Goal: Communication & Community: Answer question/provide support

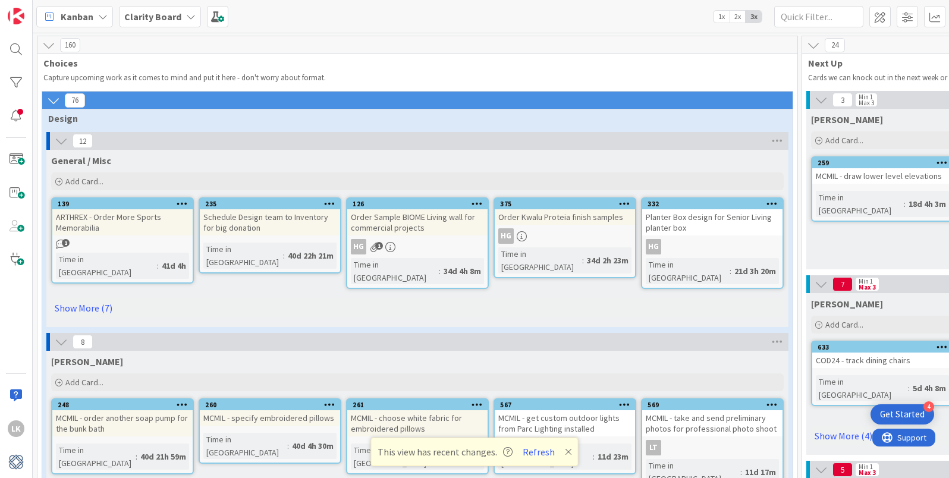
scroll to position [1706, 0]
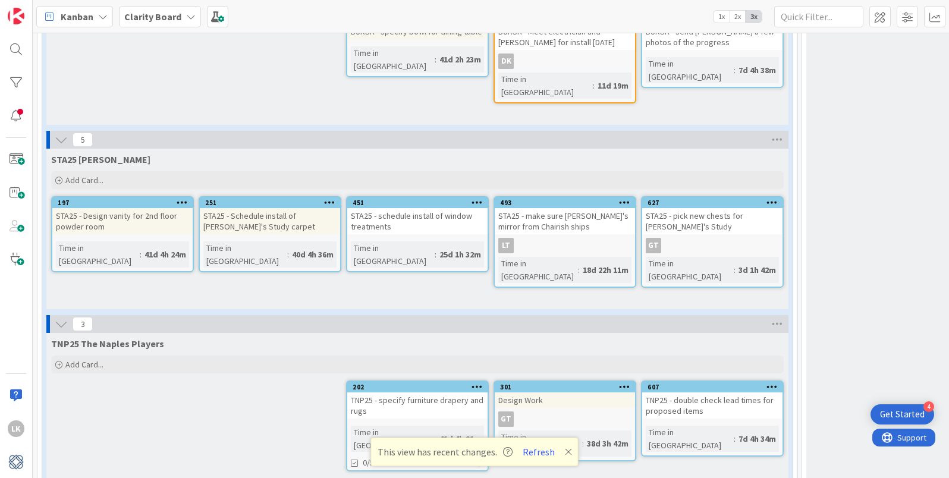
click at [188, 14] on icon at bounding box center [191, 17] width 10 height 10
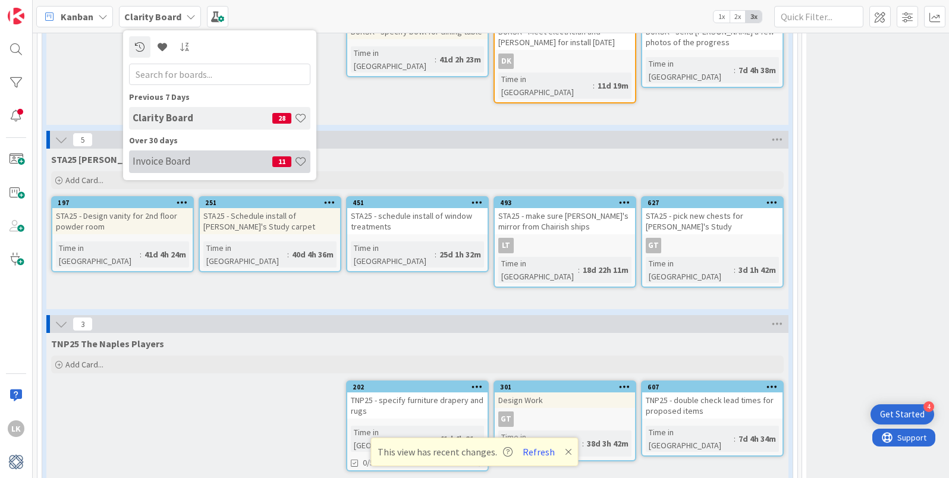
click at [165, 160] on h4 "Invoice Board" at bounding box center [203, 161] width 140 height 12
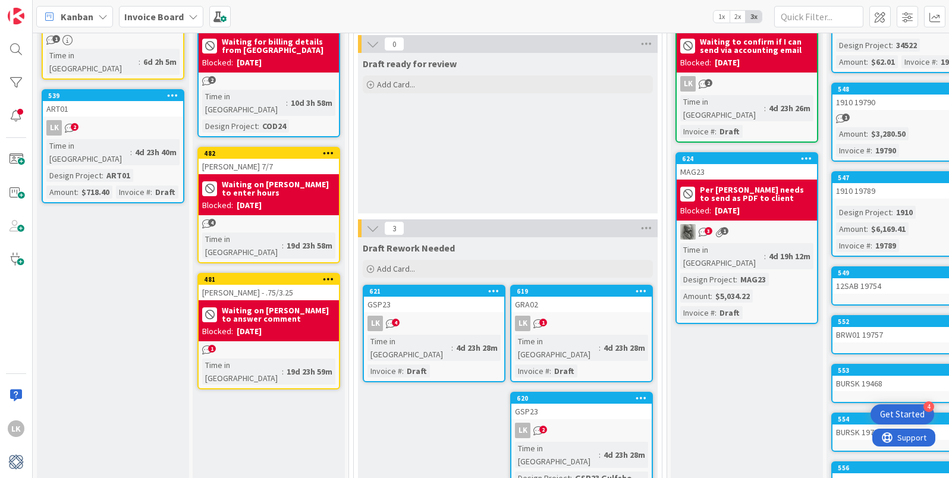
scroll to position [106, 0]
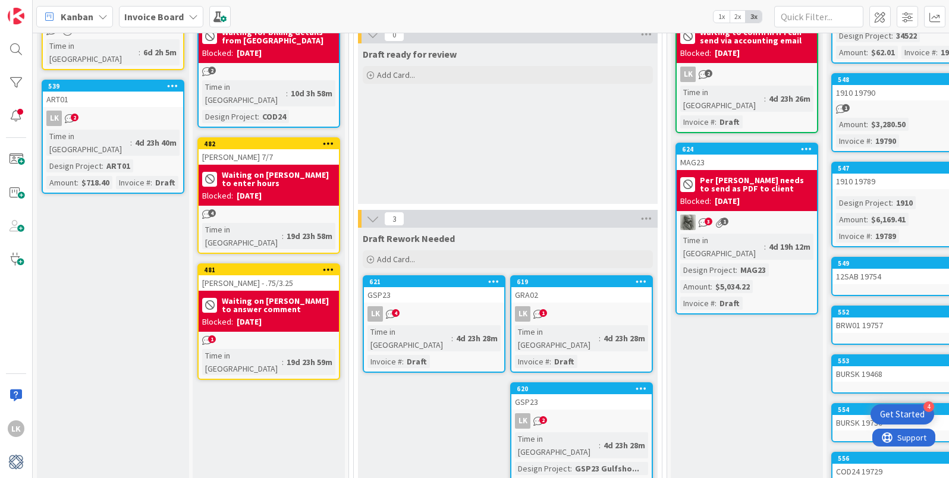
click at [205, 336] on icon "1" at bounding box center [207, 341] width 10 height 10
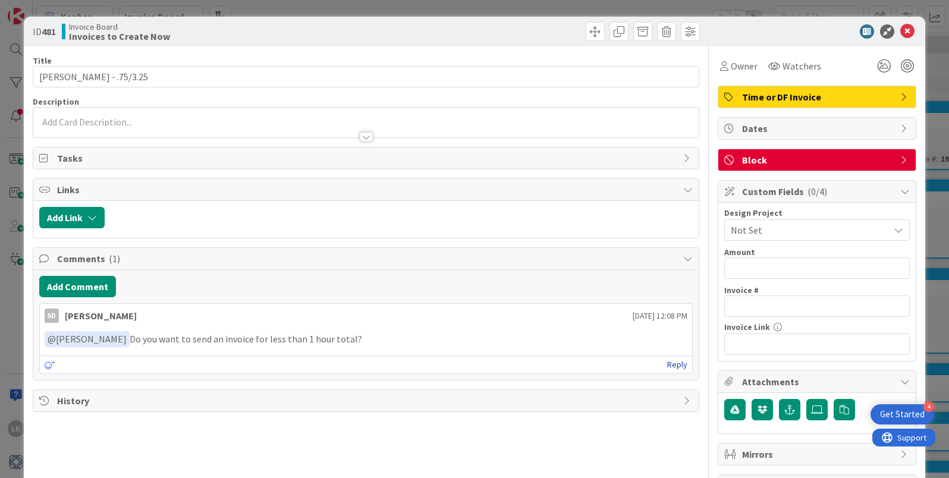
click at [676, 363] on link "Reply" at bounding box center [677, 365] width 20 height 15
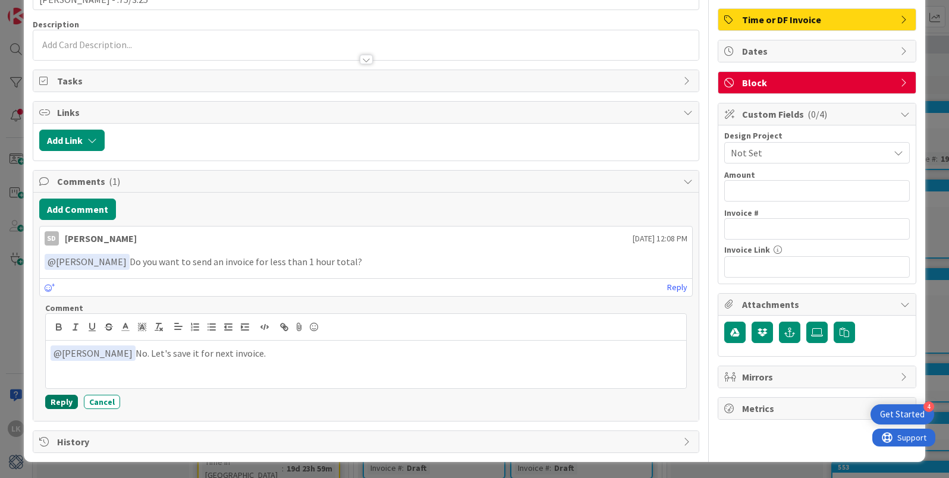
click at [52, 400] on button "Reply" at bounding box center [61, 402] width 33 height 14
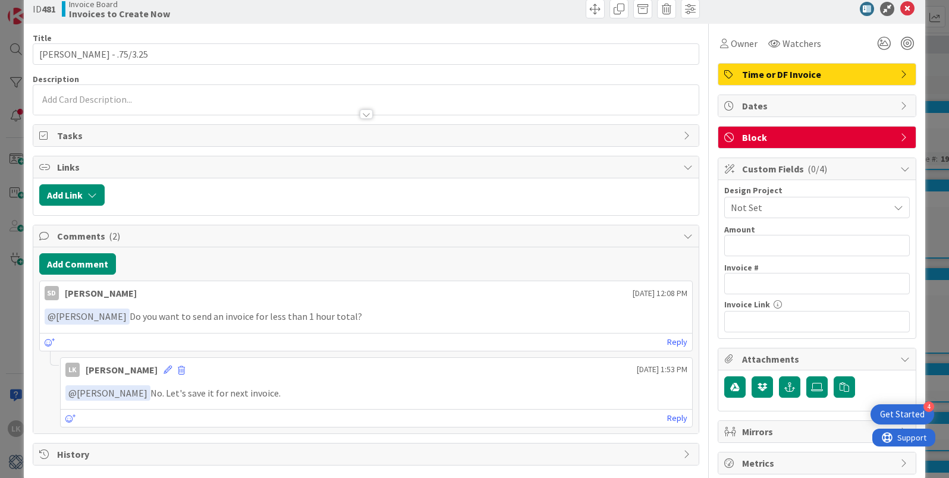
scroll to position [0, 0]
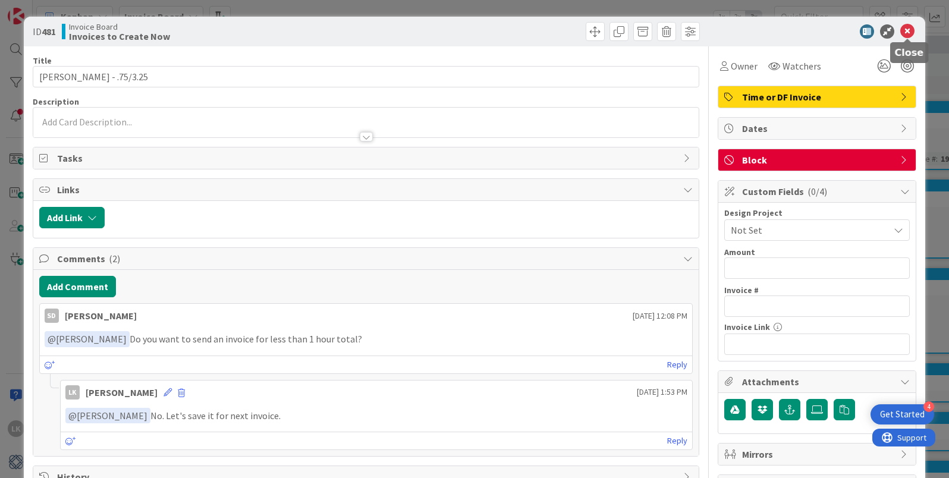
click at [906, 28] on icon at bounding box center [908, 31] width 14 height 14
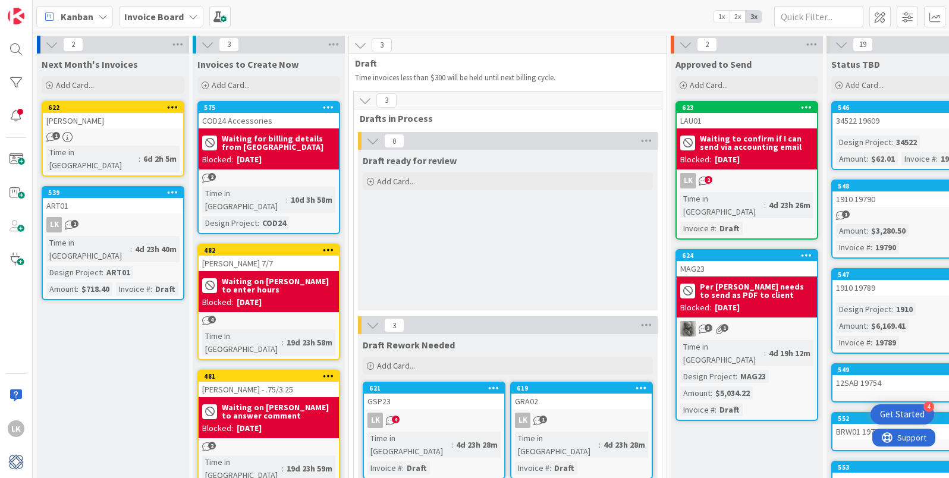
click at [247, 403] on b "Waiting on [PERSON_NAME] to answer comment" at bounding box center [279, 411] width 114 height 17
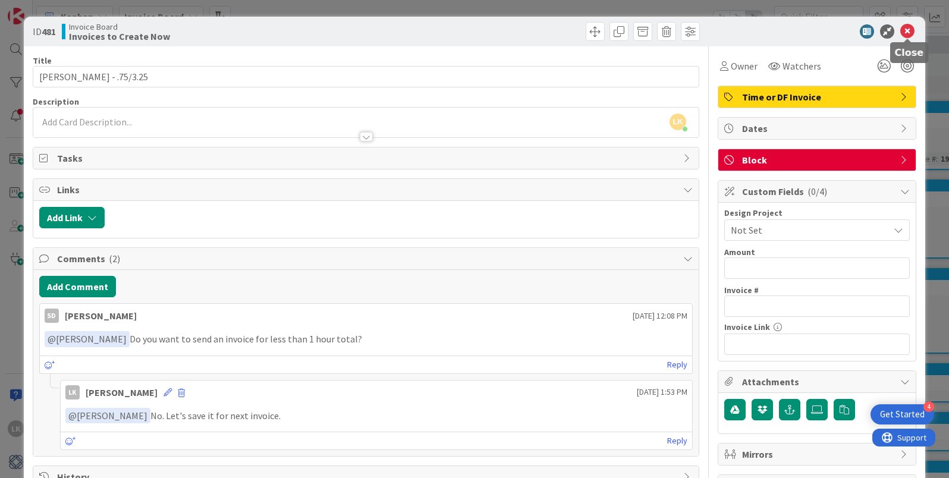
click at [909, 32] on icon at bounding box center [908, 31] width 14 height 14
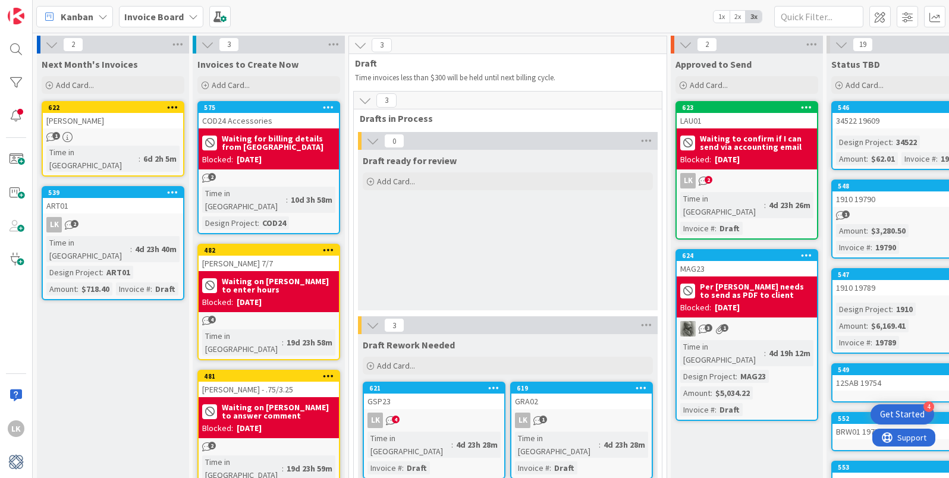
click at [329, 372] on icon at bounding box center [328, 376] width 11 height 8
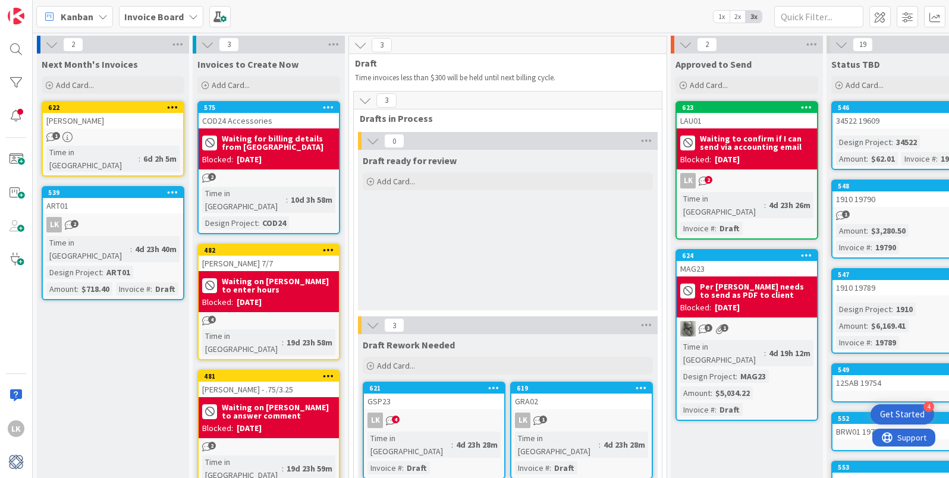
click at [252, 397] on div "Waiting on Lisa to answer comment Blocked: 09/24/2025" at bounding box center [269, 417] width 140 height 41
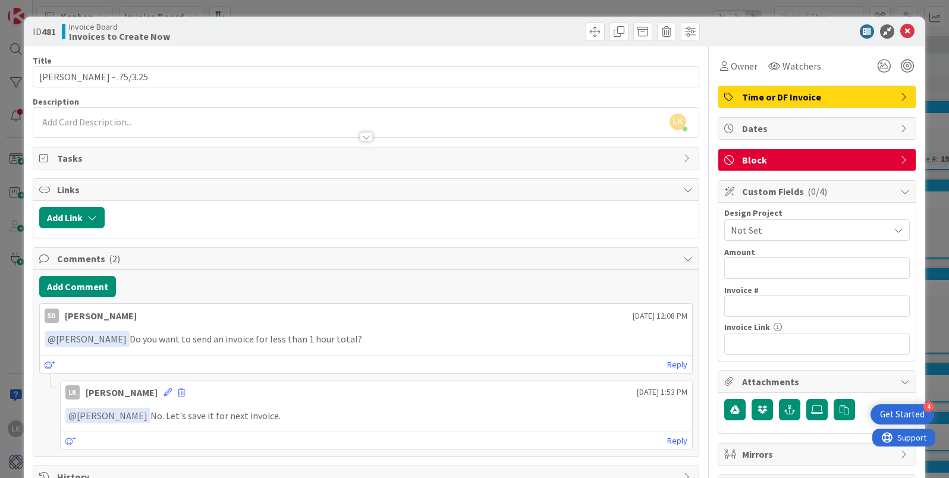
click at [902, 159] on icon at bounding box center [906, 160] width 10 height 10
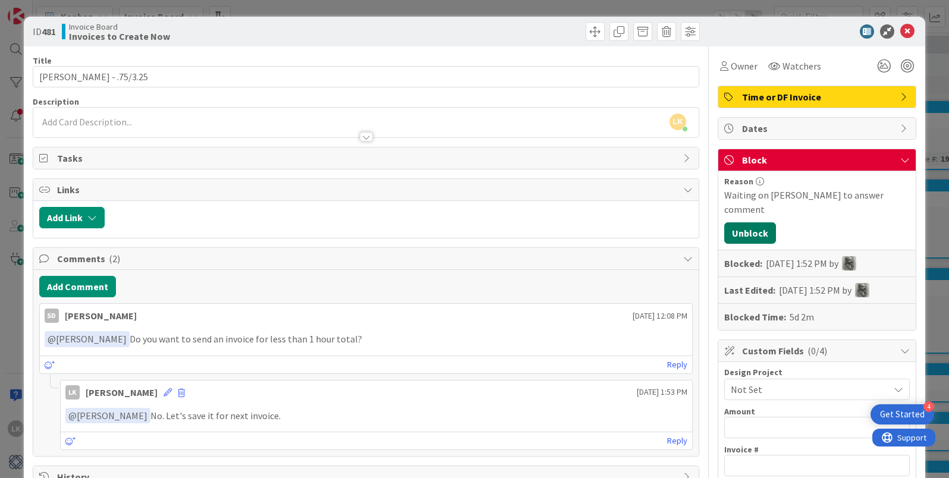
click at [736, 222] on button "Unblock" at bounding box center [751, 232] width 52 height 21
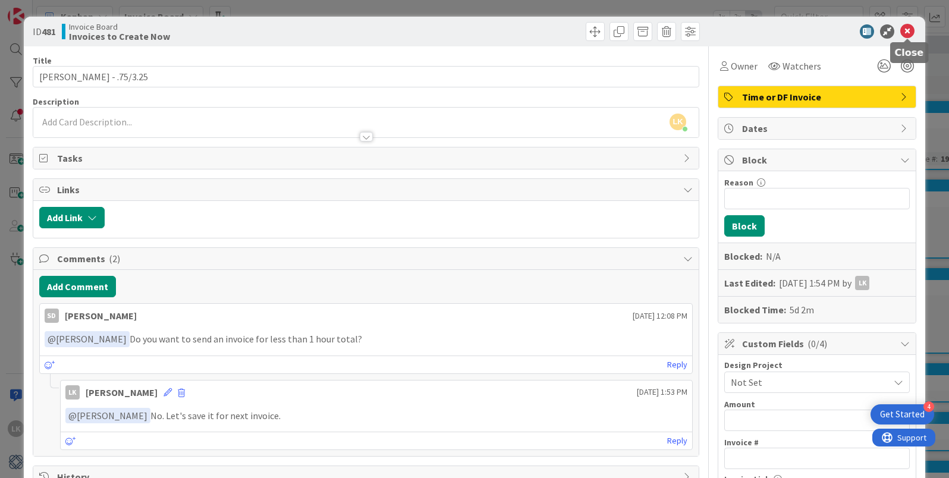
click at [908, 32] on icon at bounding box center [908, 31] width 14 height 14
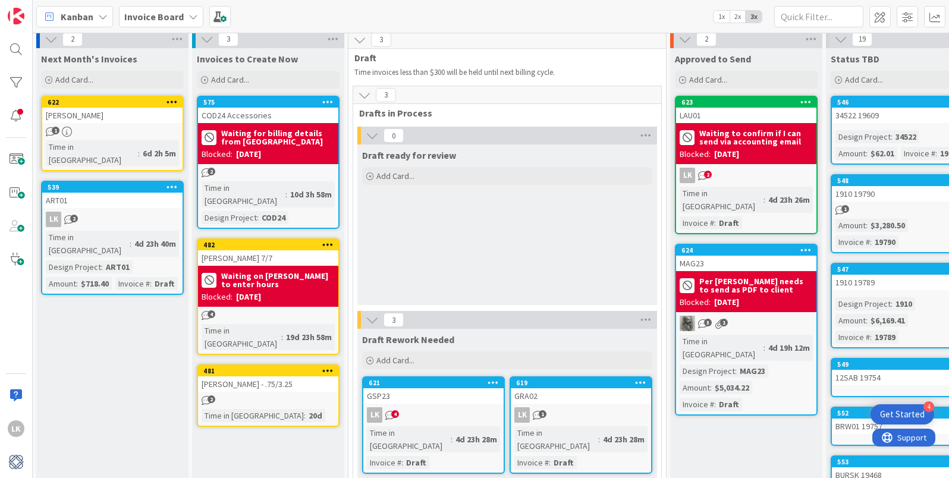
scroll to position [0, 1]
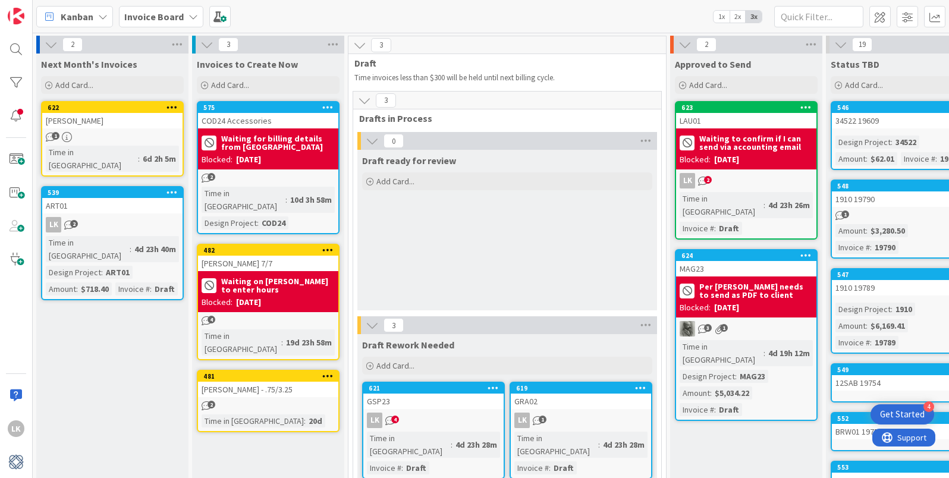
click at [728, 283] on b "Per [PERSON_NAME] needs to send as PDF to client" at bounding box center [757, 291] width 114 height 17
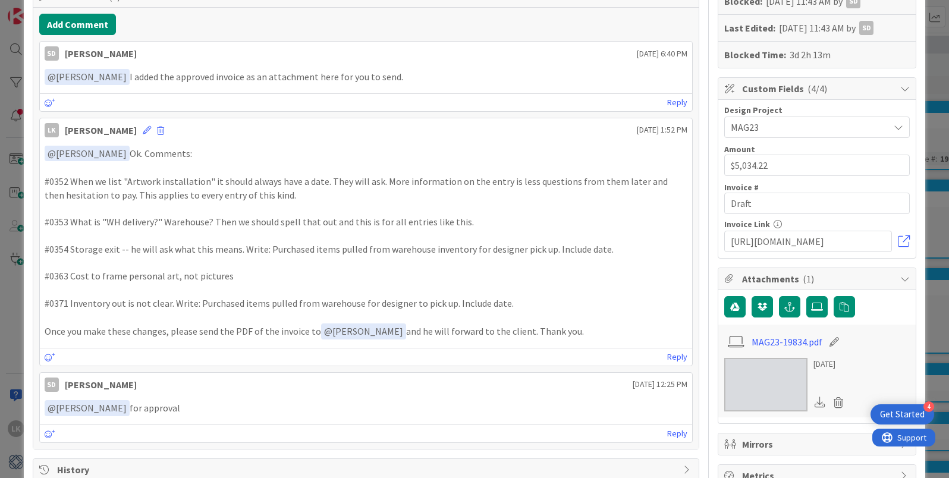
scroll to position [262, 0]
click at [907, 236] on link at bounding box center [904, 242] width 12 height 12
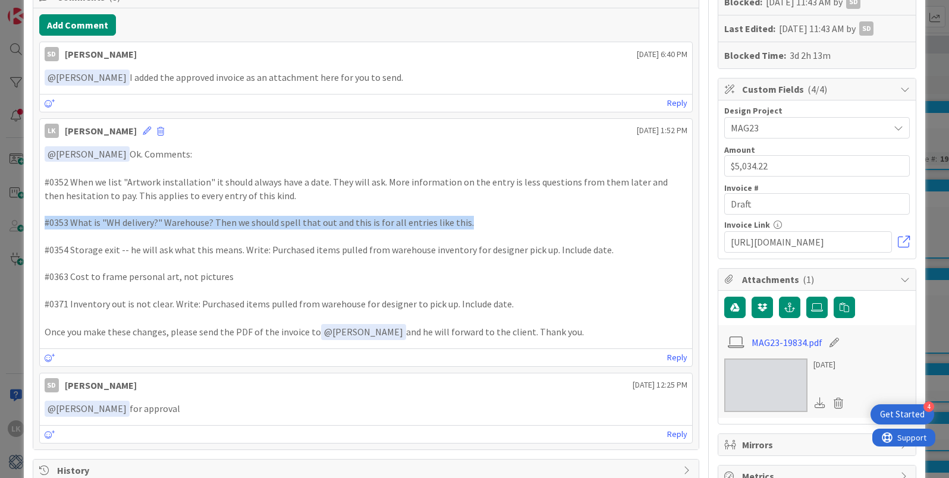
drag, startPoint x: 466, startPoint y: 221, endPoint x: 42, endPoint y: 224, distance: 424.2
click at [42, 224] on div "﻿ @ Staci Davidson ﻿ Ok. Comments: #0352 When we list "Artwork installation" it…" at bounding box center [366, 243] width 653 height 203
copy p "#0353 What is "WH delivery?" Warehouse? Then we should spell that out and this …"
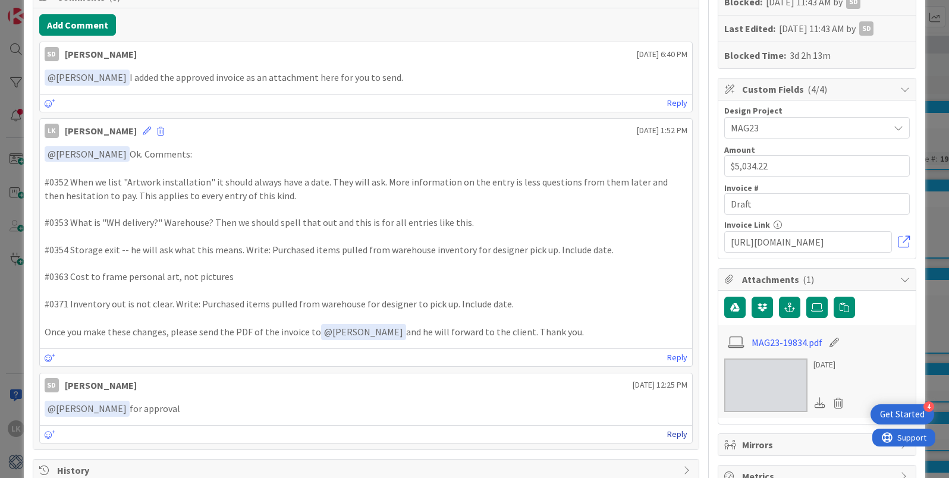
click at [678, 430] on link "Reply" at bounding box center [677, 434] width 20 height 15
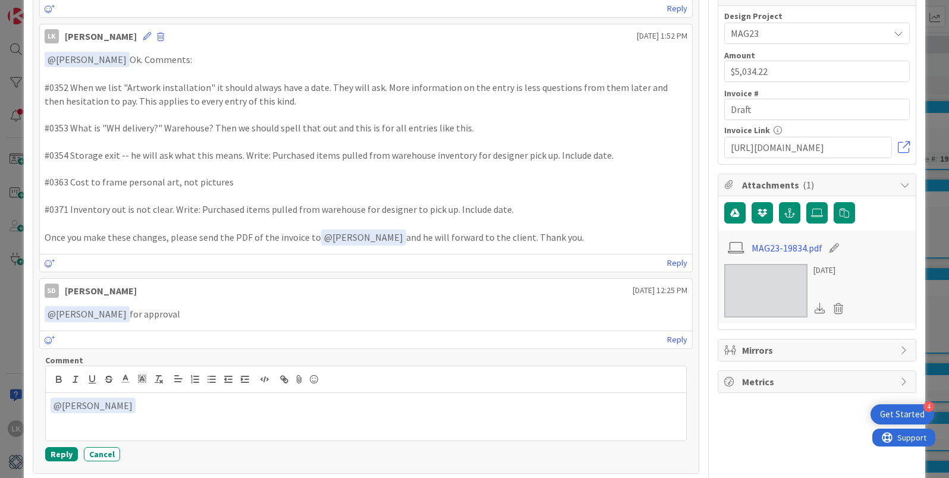
scroll to position [360, 0]
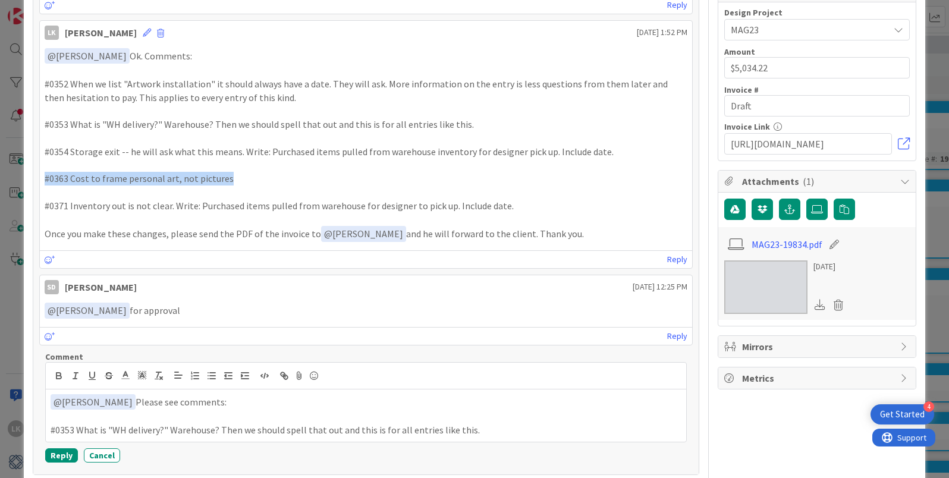
drag, startPoint x: 231, startPoint y: 178, endPoint x: 33, endPoint y: 178, distance: 198.1
click at [33, 178] on div "Add Comment SD Staci Davidson September 24 2025 6:40 PM ﻿ @ Philip Allen ﻿ I ad…" at bounding box center [366, 192] width 666 height 565
copy p "#0363 Cost to frame personal art, not pictures"
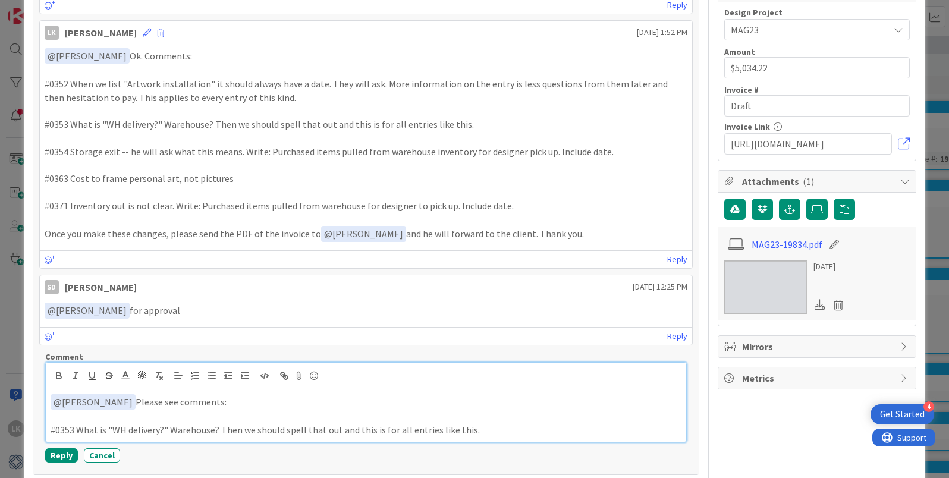
click at [490, 428] on p "#0353 What is "WH delivery?" Warehouse? Then we should spell that out and this …" at bounding box center [366, 431] width 631 height 14
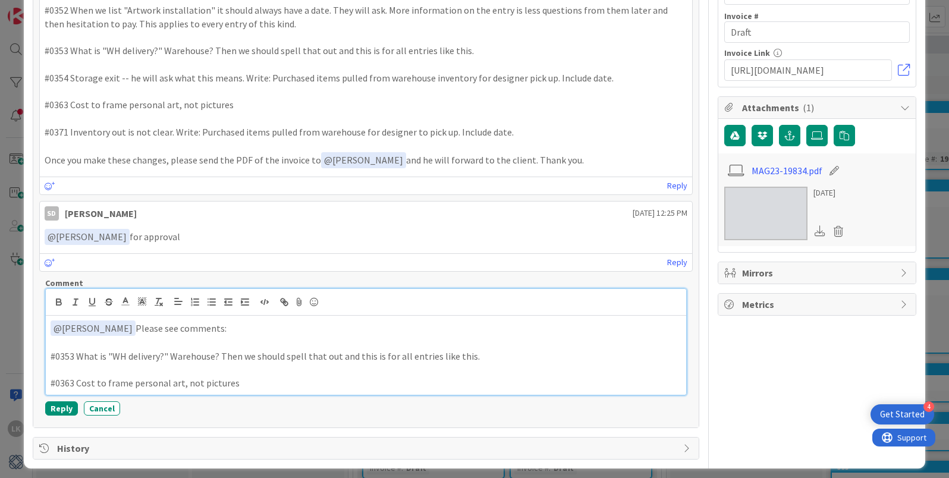
scroll to position [441, 0]
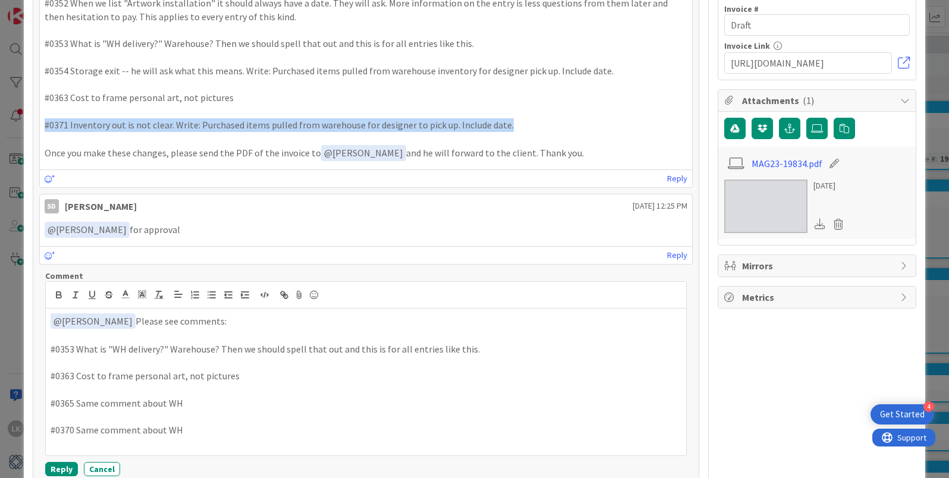
drag, startPoint x: 519, startPoint y: 127, endPoint x: 23, endPoint y: 128, distance: 496.7
click at [23, 128] on div "ID 624 Invoice Board Approved to Send Title 5 / 128 MAG23 Description LK Lisa K…" at bounding box center [474, 239] width 949 height 478
copy p "#0371 Inventory out is not clear. Write: Purchased items pulled from warehouse …"
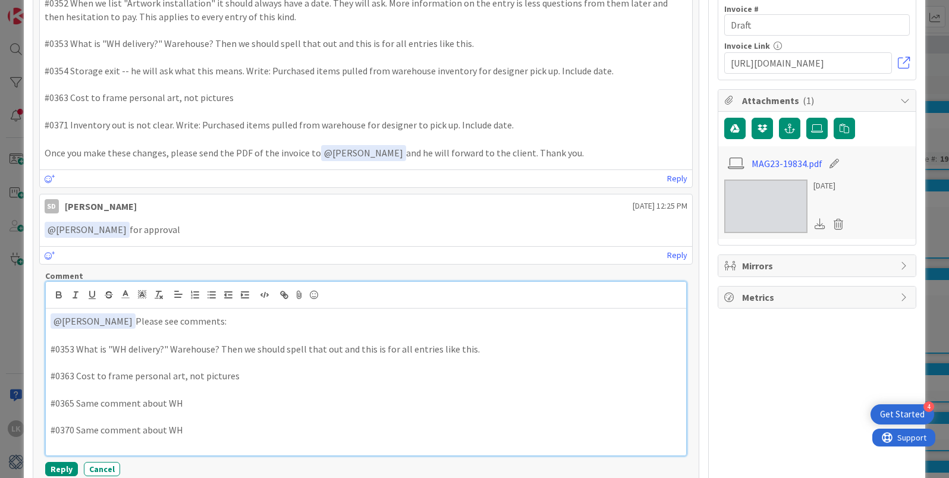
click at [192, 432] on p "#0370 Same comment about WH" at bounding box center [366, 431] width 631 height 14
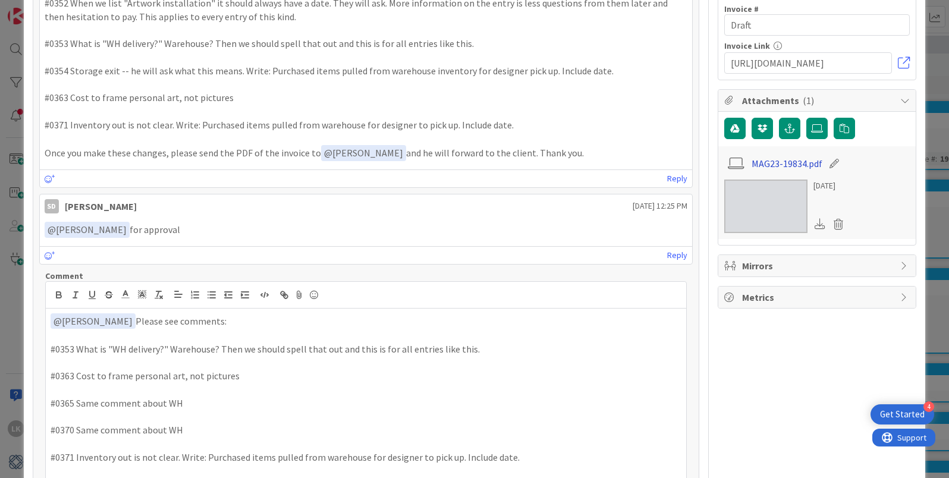
click at [769, 156] on link "MAG23-19834.pdf" at bounding box center [787, 163] width 71 height 14
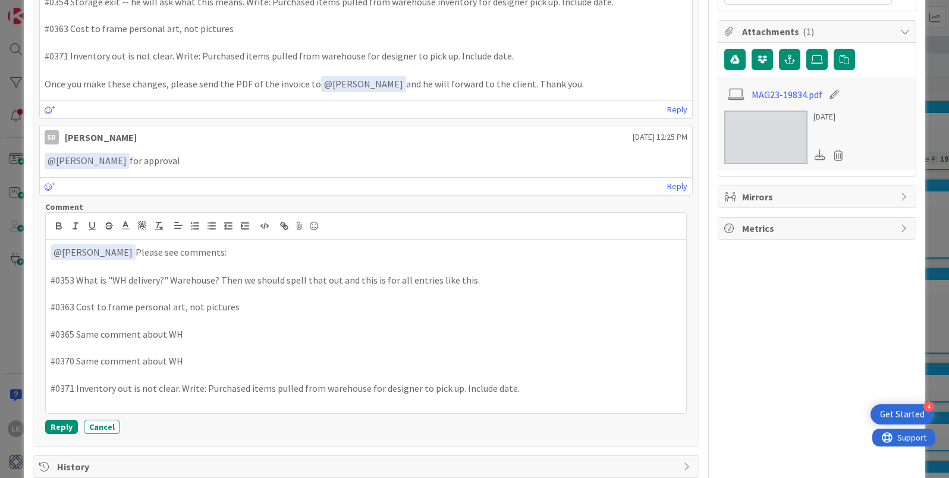
scroll to position [510, 0]
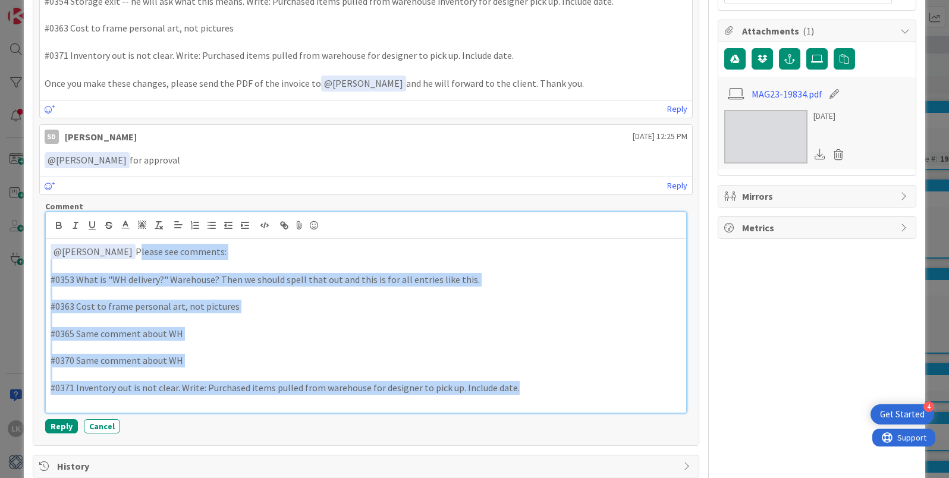
drag, startPoint x: 522, startPoint y: 391, endPoint x: 126, endPoint y: 254, distance: 419.2
click at [126, 254] on div "﻿ @ Staci Davidson ﻿ Please see comments: #0353 What is "WH delivery?" Warehous…" at bounding box center [366, 326] width 641 height 174
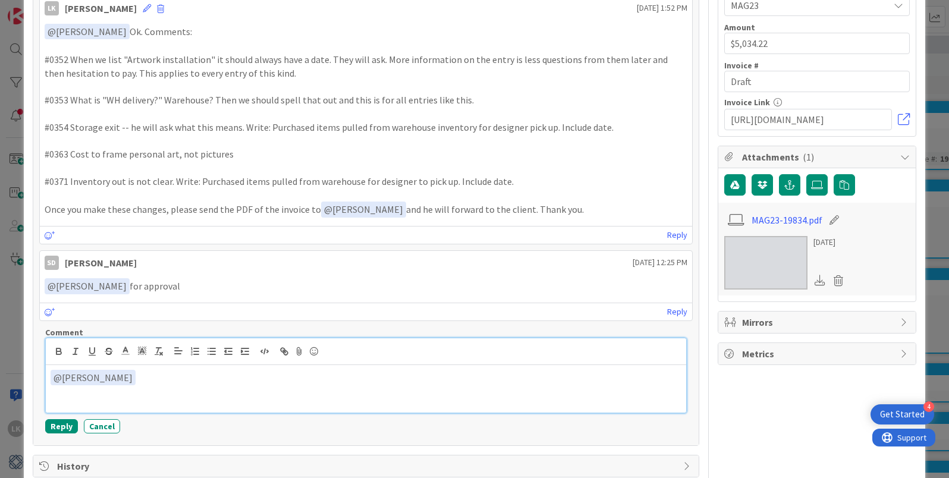
scroll to position [389, 0]
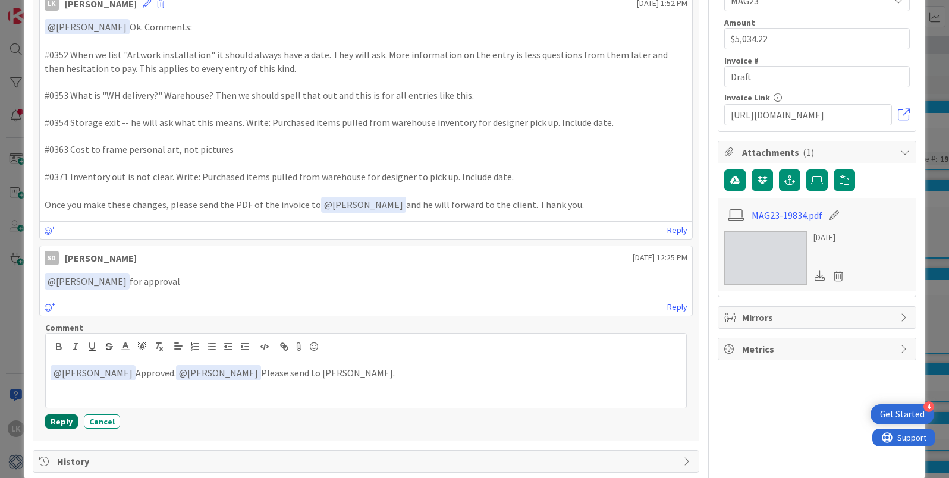
click at [62, 421] on button "Reply" at bounding box center [61, 422] width 33 height 14
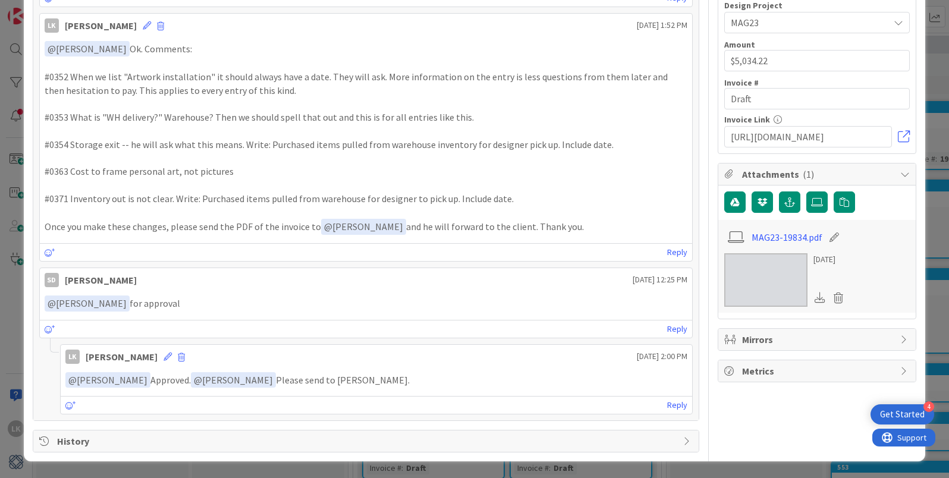
scroll to position [0, 0]
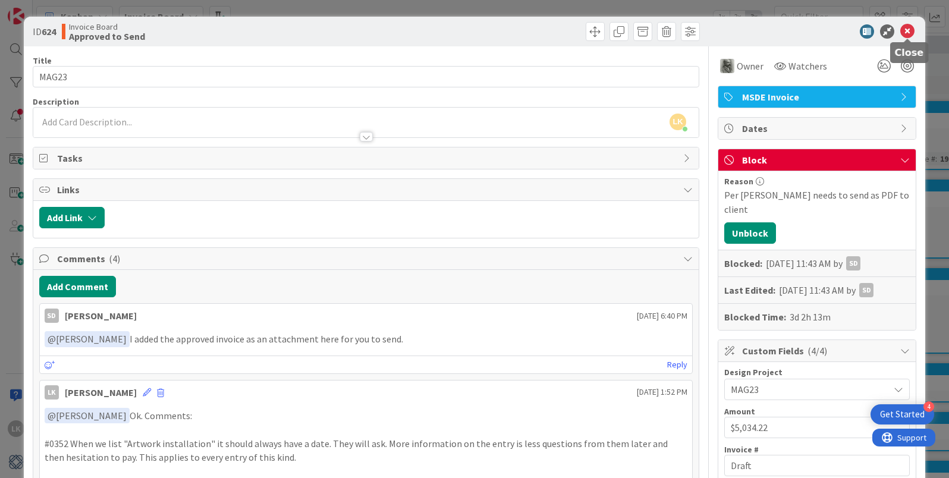
click at [909, 28] on icon at bounding box center [908, 31] width 14 height 14
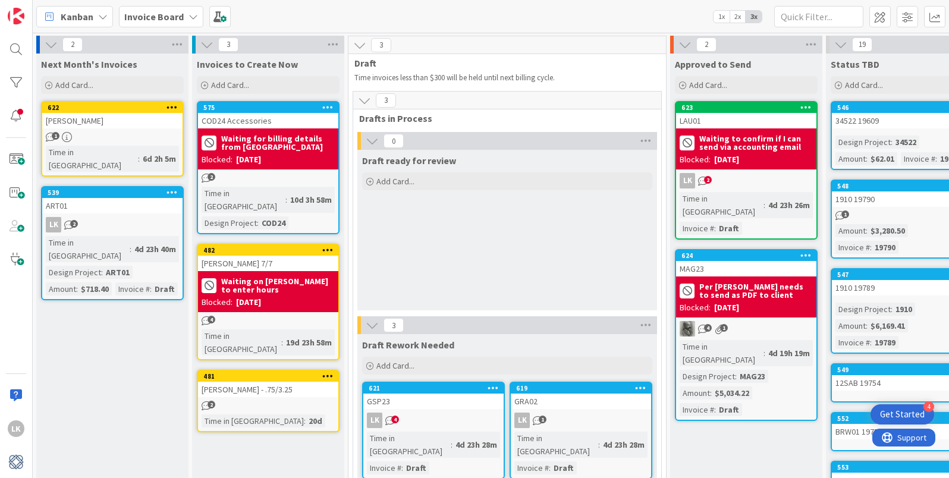
click at [741, 283] on b "Per [PERSON_NAME] needs to send as PDF to client" at bounding box center [757, 291] width 114 height 17
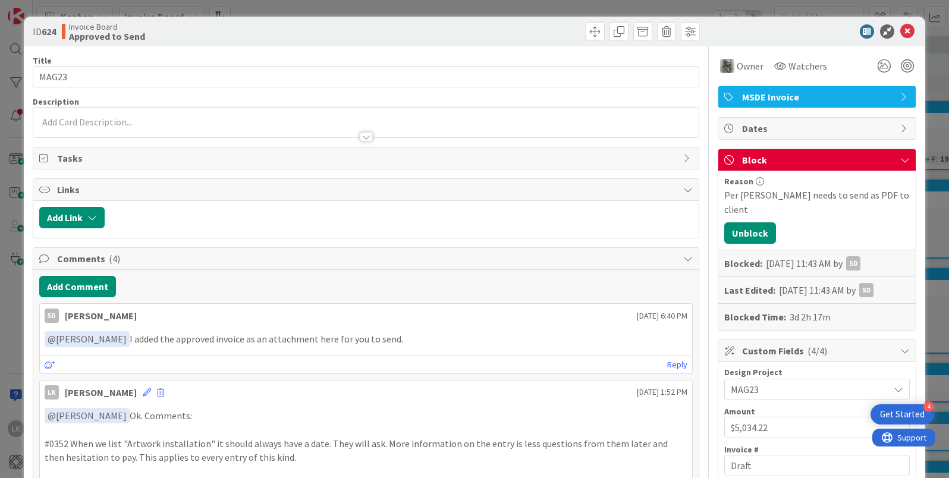
click at [907, 157] on icon at bounding box center [906, 160] width 10 height 10
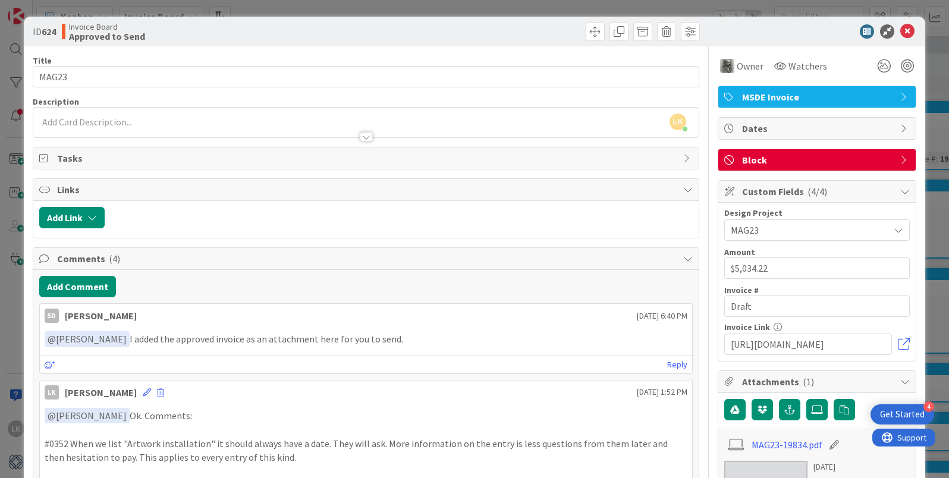
click at [905, 158] on icon at bounding box center [906, 160] width 10 height 10
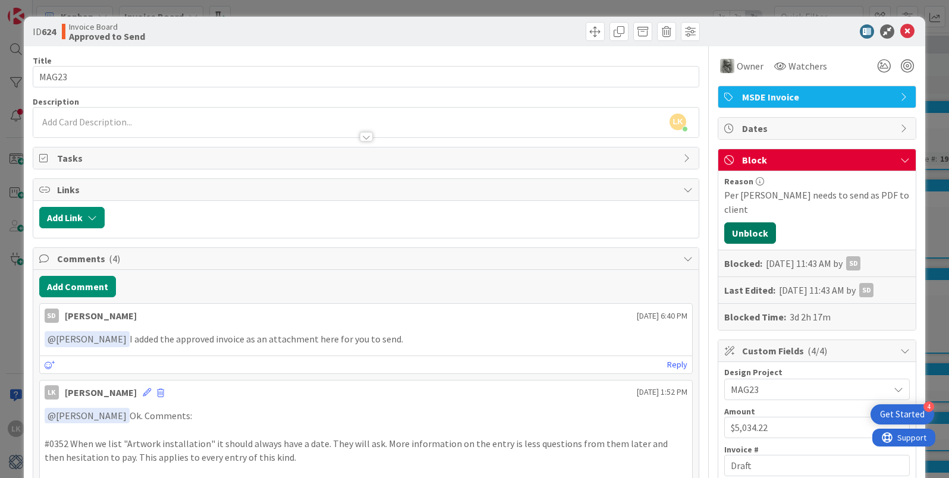
click at [748, 222] on button "Unblock" at bounding box center [751, 232] width 52 height 21
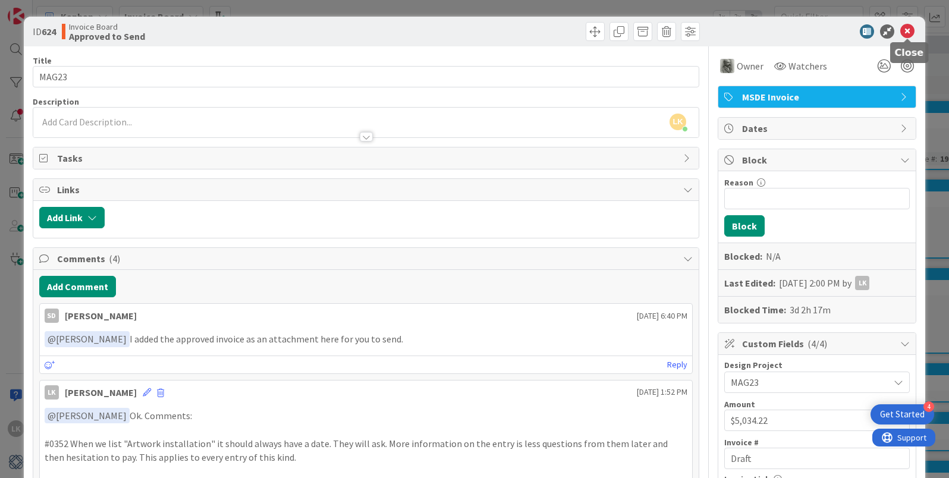
click at [907, 30] on icon at bounding box center [908, 31] width 14 height 14
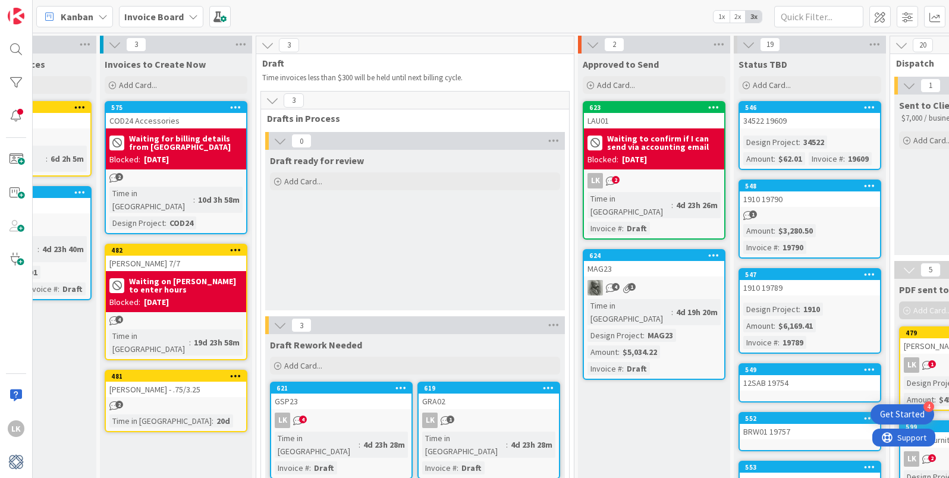
scroll to position [0, 101]
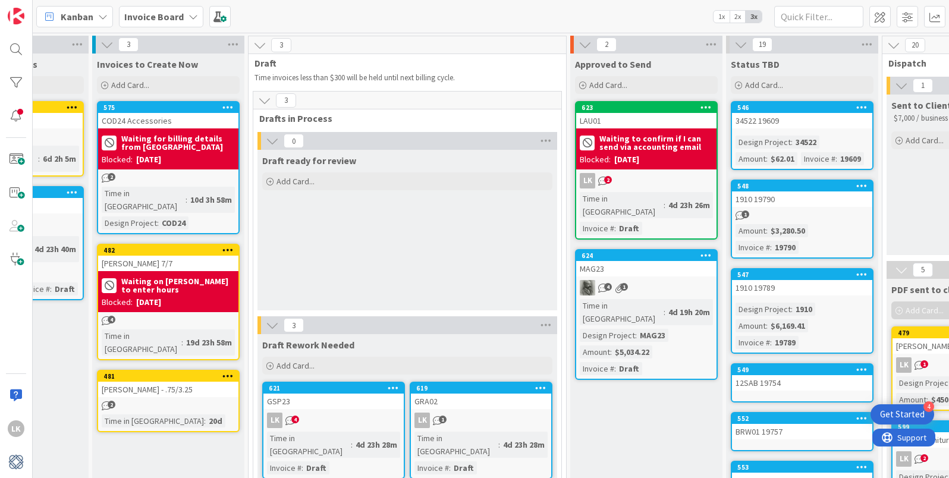
click at [642, 136] on b "Waiting to confirm if I can send via accounting email" at bounding box center [657, 142] width 114 height 17
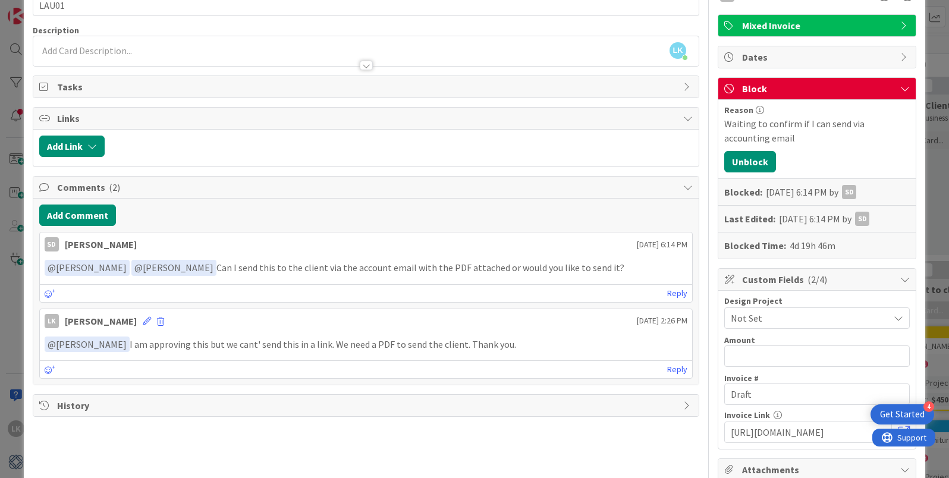
scroll to position [74, 0]
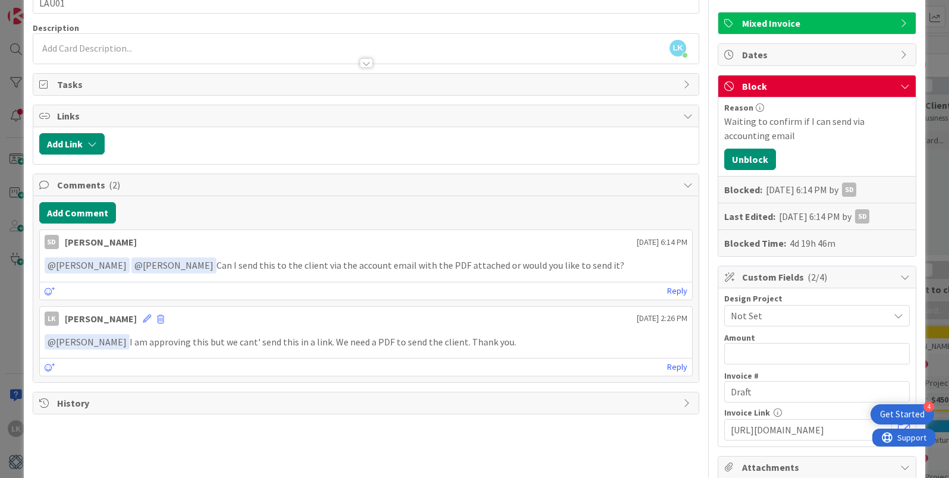
click at [514, 340] on p "﻿ @ Staci Davidson ﻿ I am approving this but we cant' send this in a link. We n…" at bounding box center [366, 342] width 643 height 16
click at [515, 346] on p "﻿ @ Staci Davidson ﻿ I am approving this but we cant' send this in a link. We n…" at bounding box center [366, 342] width 643 height 16
click at [673, 368] on link "Reply" at bounding box center [677, 367] width 20 height 15
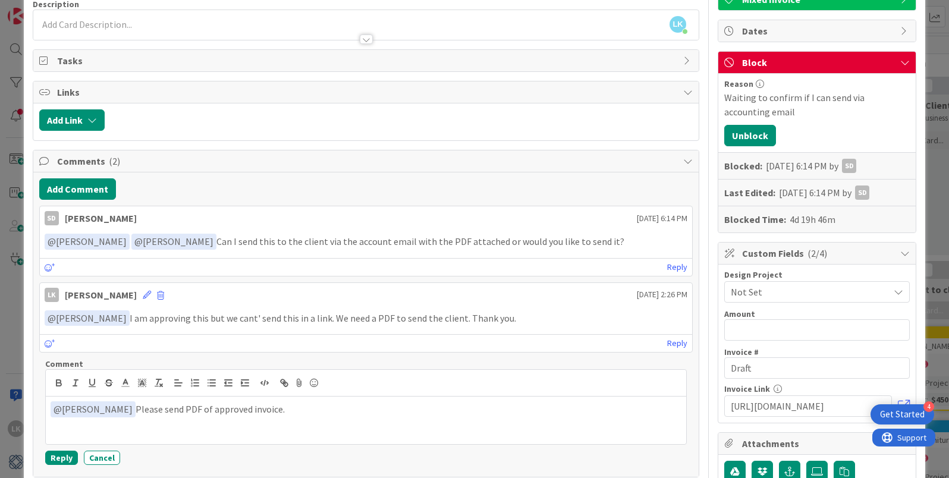
scroll to position [0, 0]
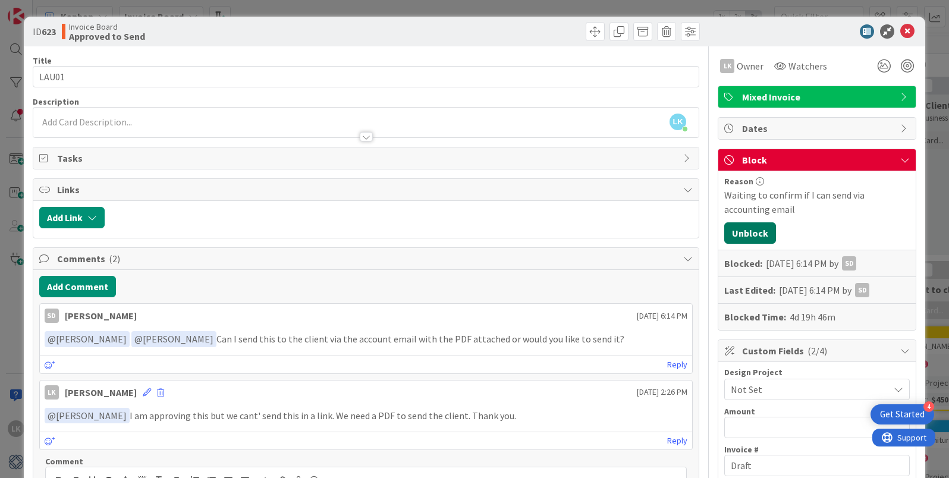
click at [749, 232] on button "Unblock" at bounding box center [751, 232] width 52 height 21
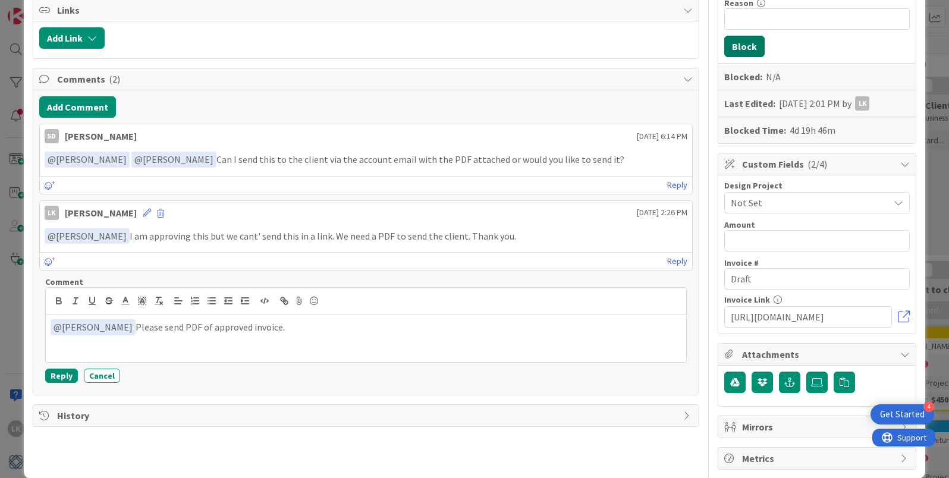
scroll to position [181, 0]
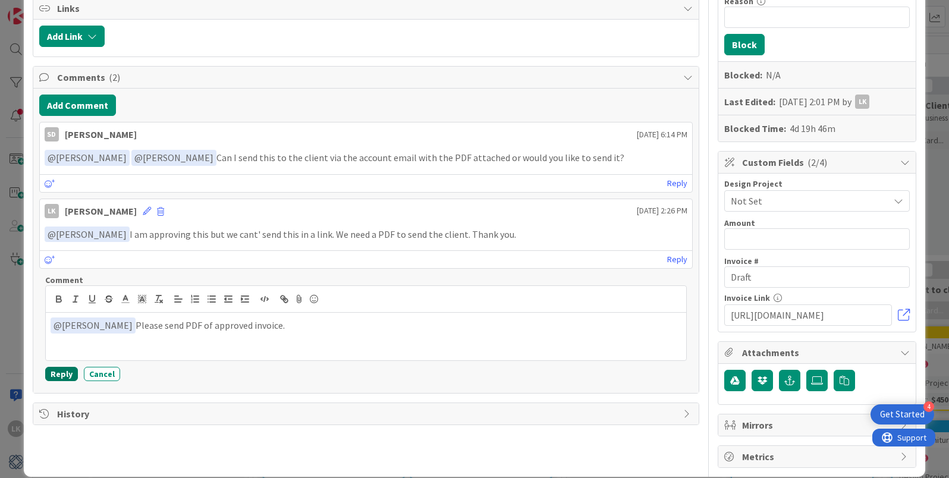
click at [60, 375] on button "Reply" at bounding box center [61, 374] width 33 height 14
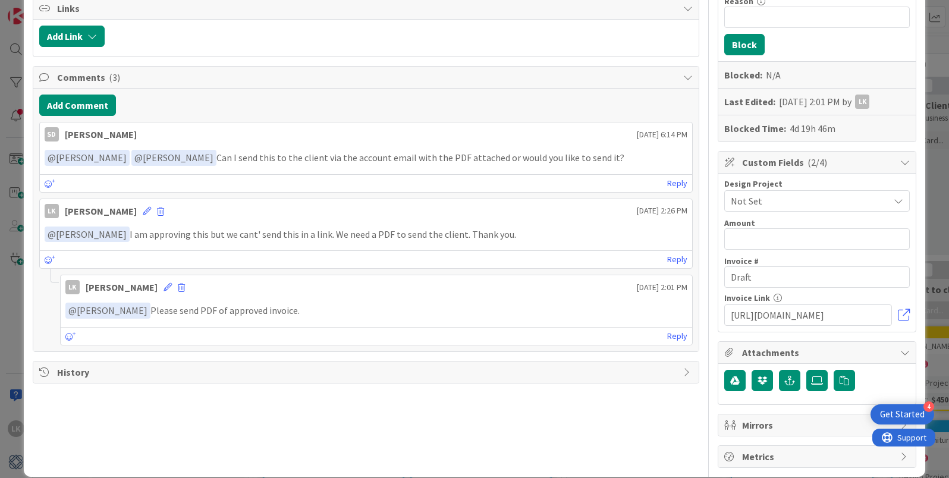
scroll to position [0, 0]
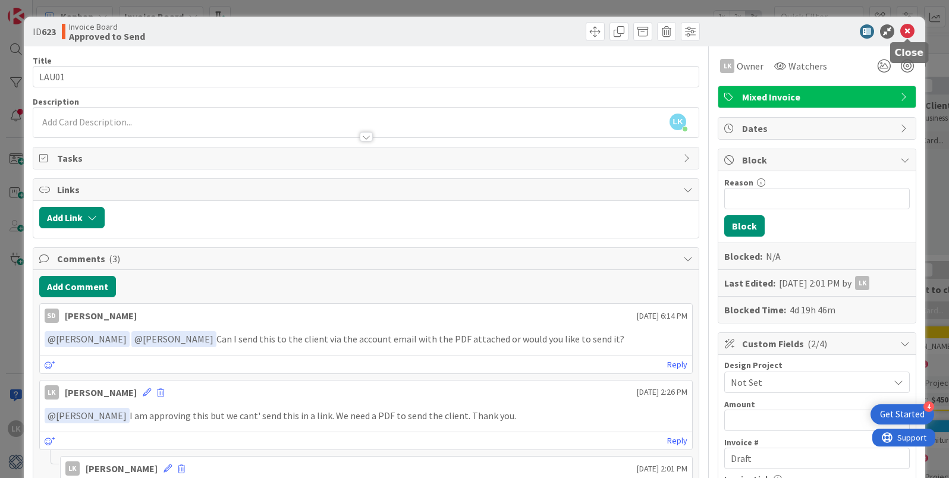
click at [906, 24] on icon at bounding box center [908, 31] width 14 height 14
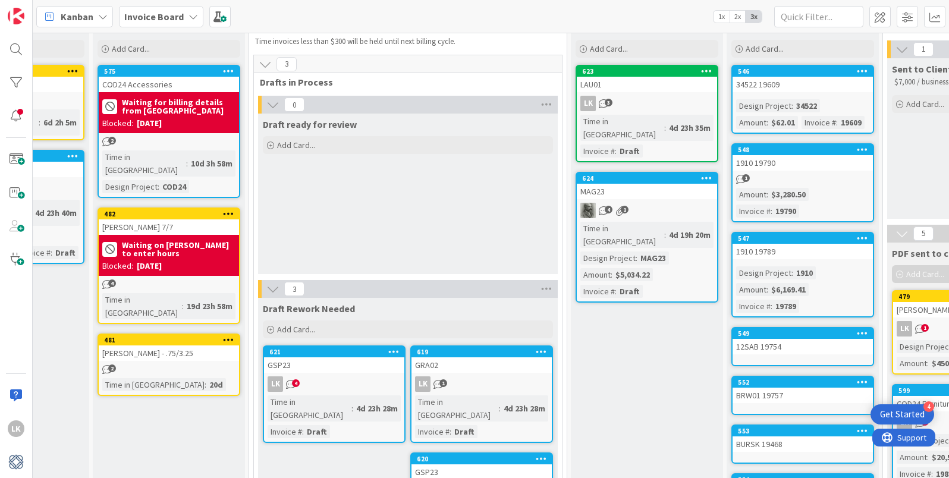
scroll to position [48, 100]
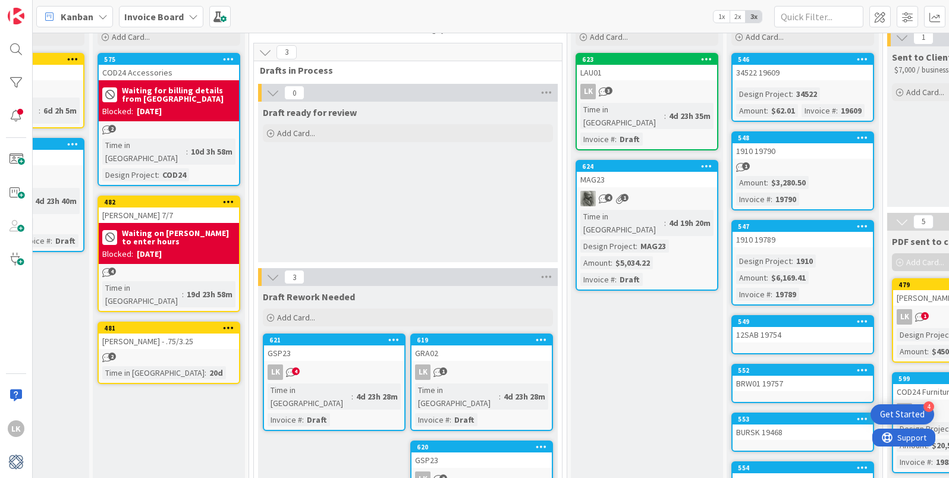
click at [769, 158] on div "1910 19790" at bounding box center [803, 150] width 140 height 15
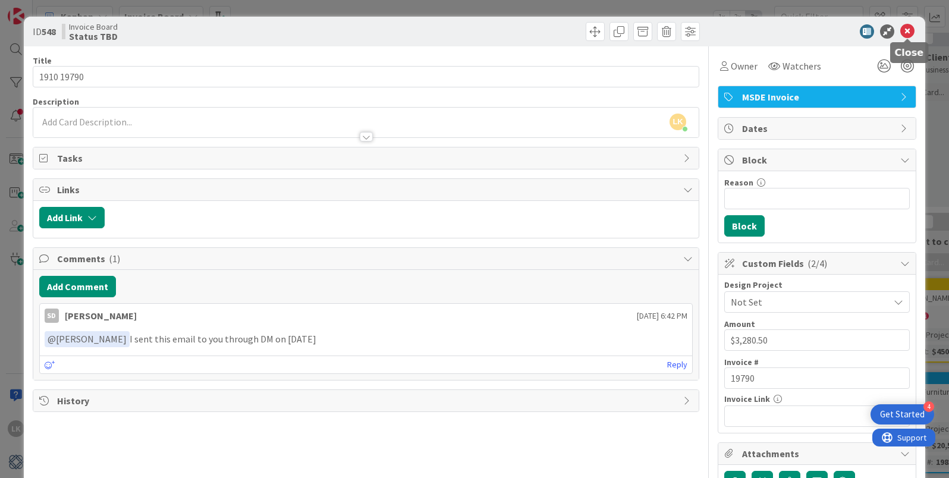
click at [904, 31] on icon at bounding box center [908, 31] width 14 height 14
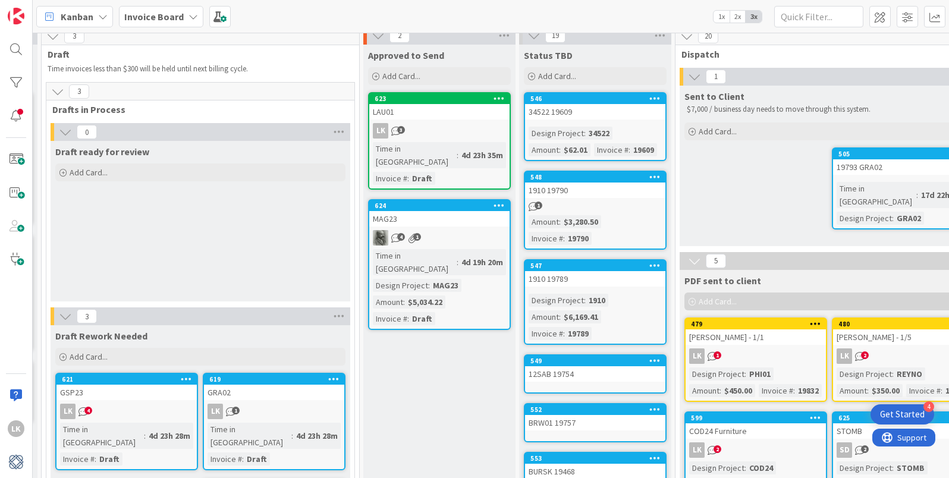
scroll to position [12, 308]
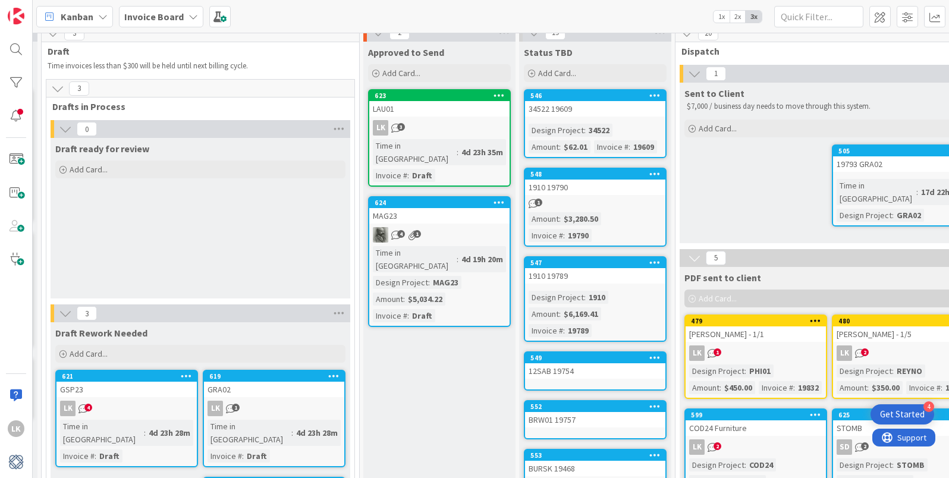
click at [713, 352] on icon "1" at bounding box center [713, 354] width 10 height 10
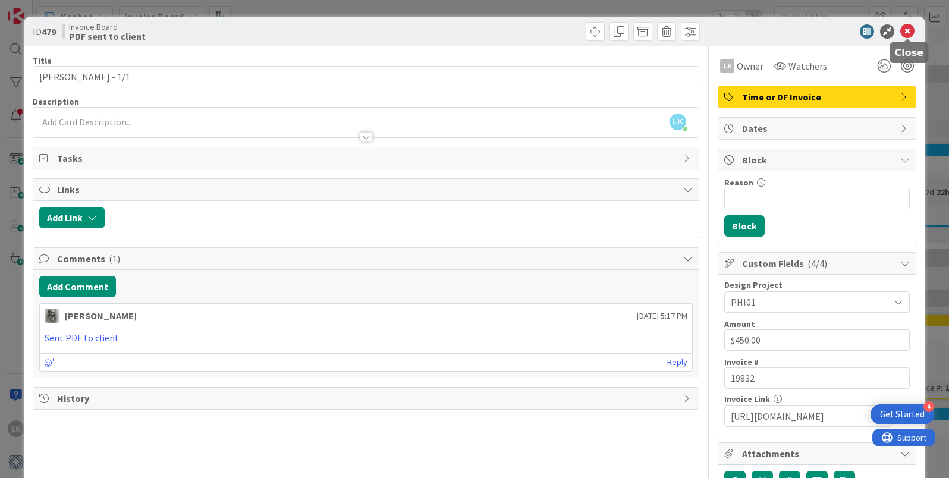
click at [905, 34] on icon at bounding box center [908, 31] width 14 height 14
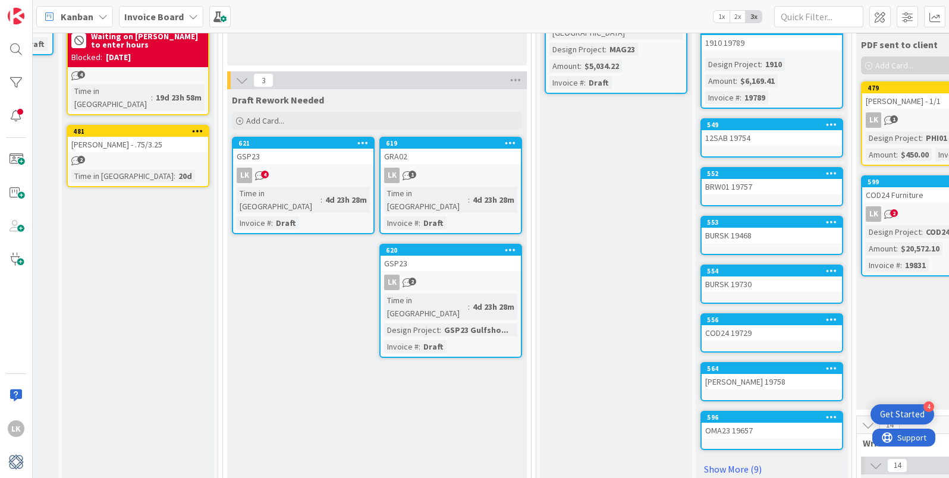
scroll to position [245, 130]
click at [268, 191] on div "Time in [GEOGRAPHIC_DATA]" at bounding box center [280, 200] width 84 height 26
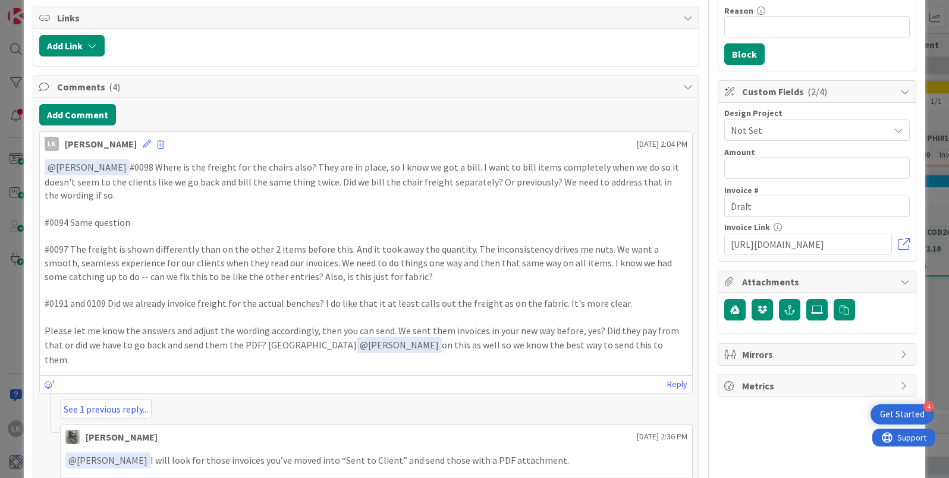
scroll to position [315, 0]
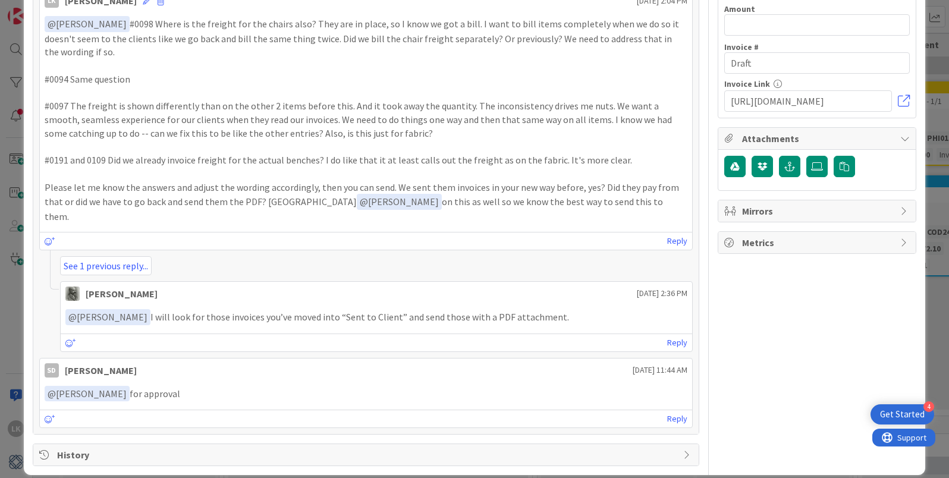
click at [444, 359] on div "SD Staci Davidson September 23 2025 11:44 AM" at bounding box center [366, 368] width 653 height 19
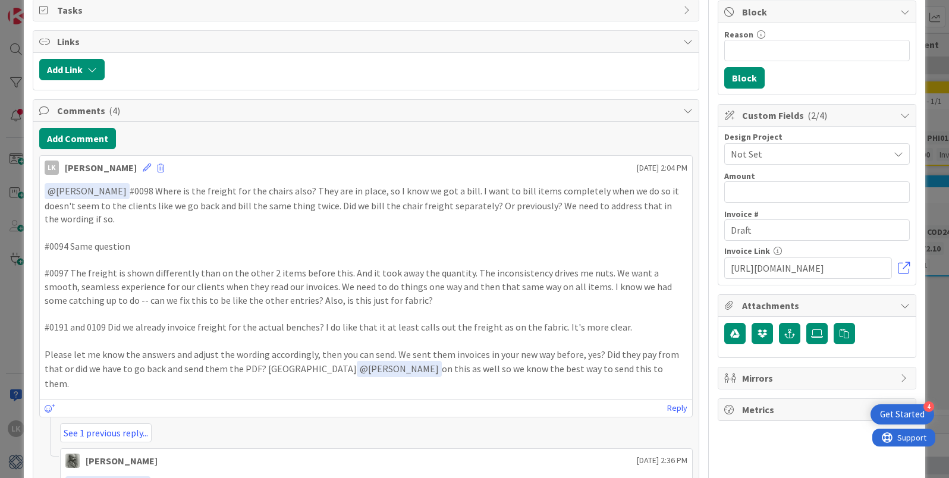
scroll to position [145, 0]
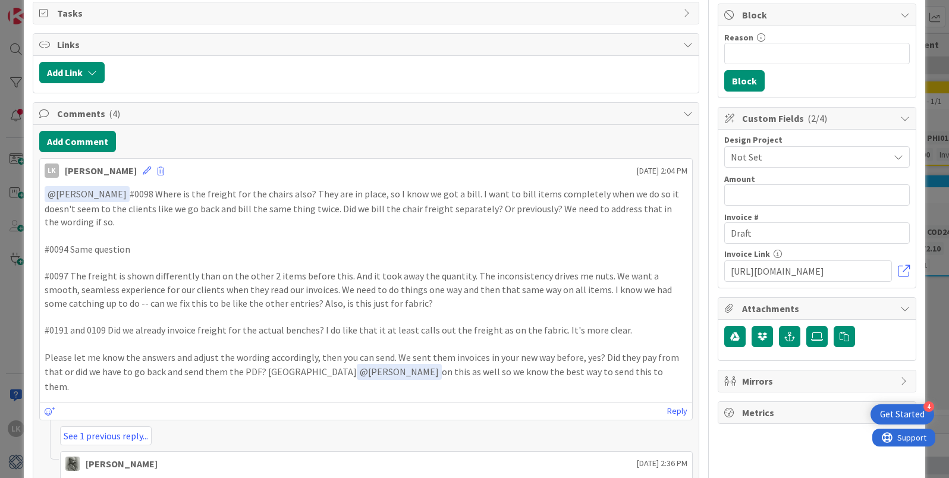
click at [904, 309] on icon at bounding box center [906, 309] width 10 height 10
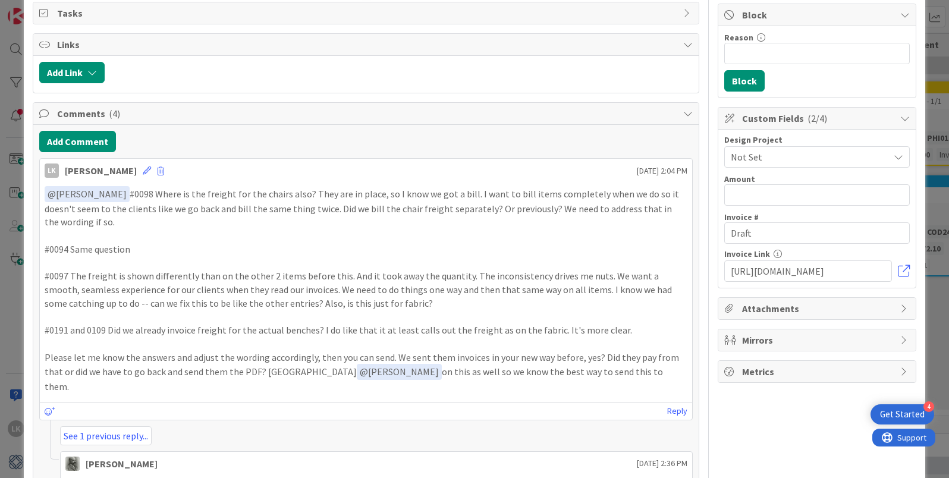
click at [910, 306] on icon at bounding box center [906, 309] width 10 height 10
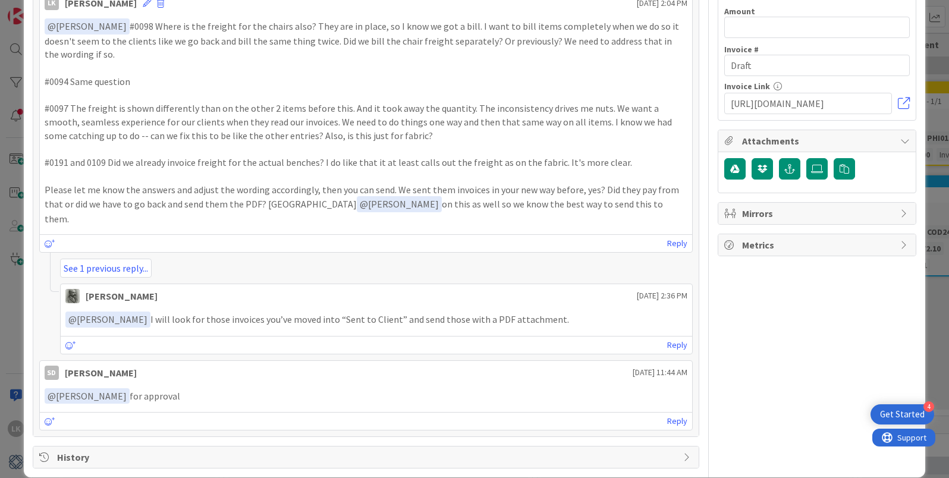
scroll to position [315, 0]
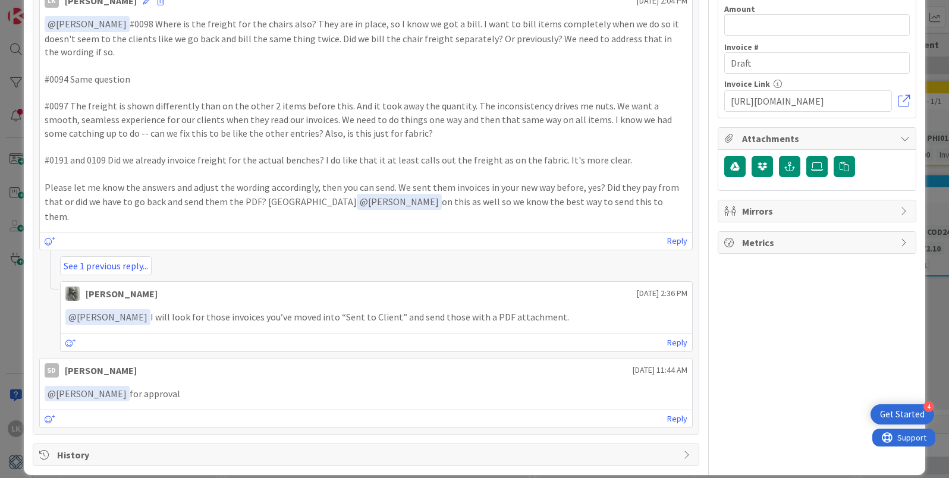
click at [549, 448] on span "History" at bounding box center [367, 455] width 620 height 14
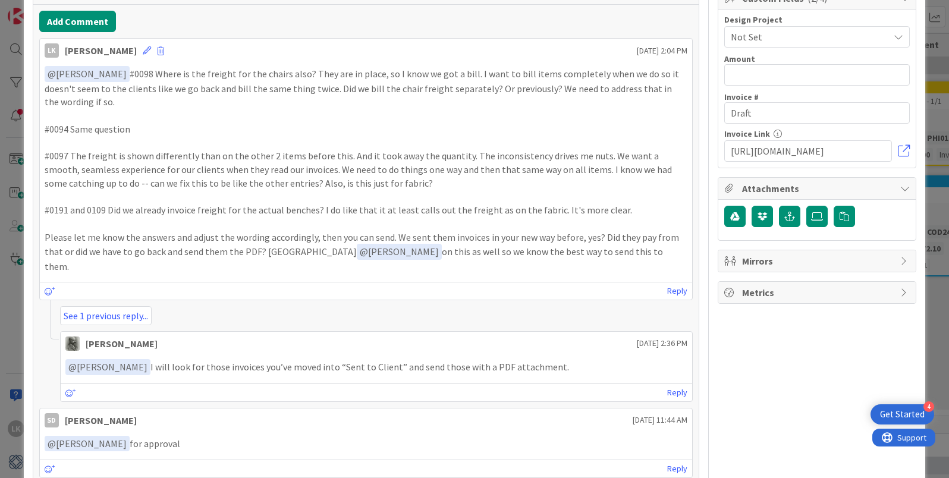
scroll to position [267, 0]
click at [904, 149] on link at bounding box center [904, 150] width 12 height 12
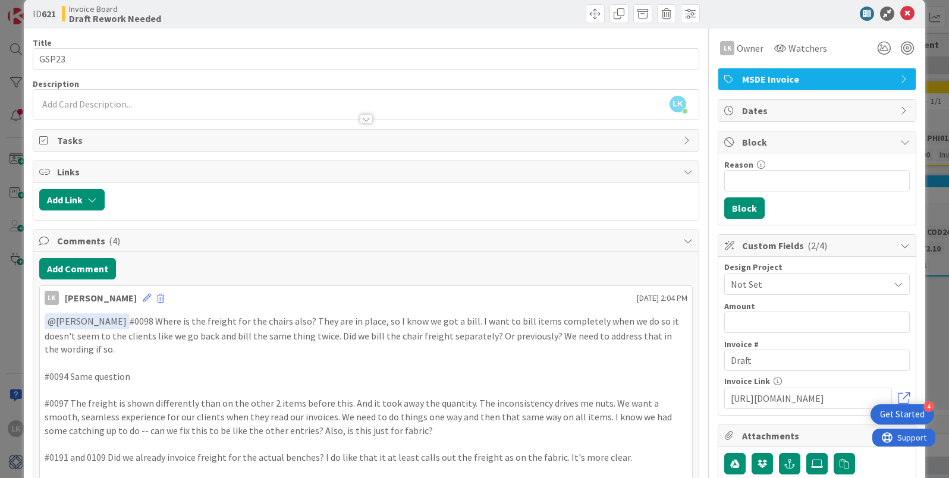
scroll to position [0, 0]
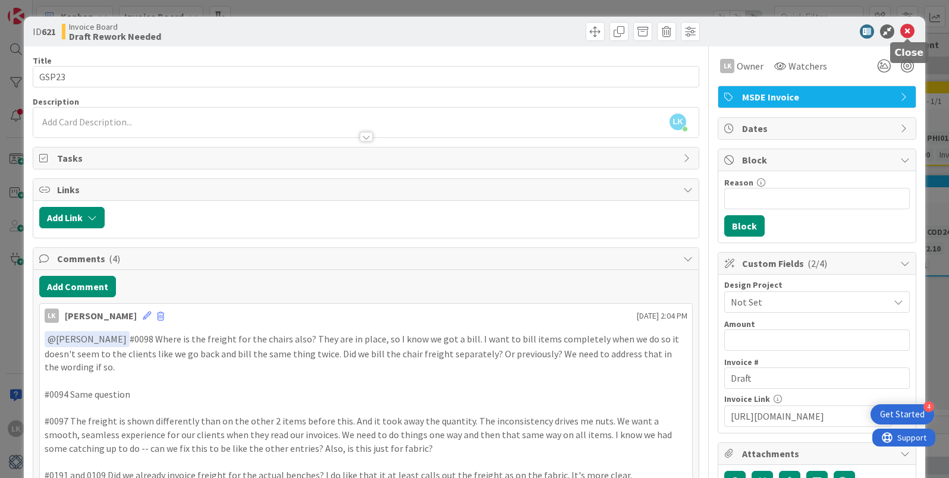
click at [910, 28] on icon at bounding box center [908, 31] width 14 height 14
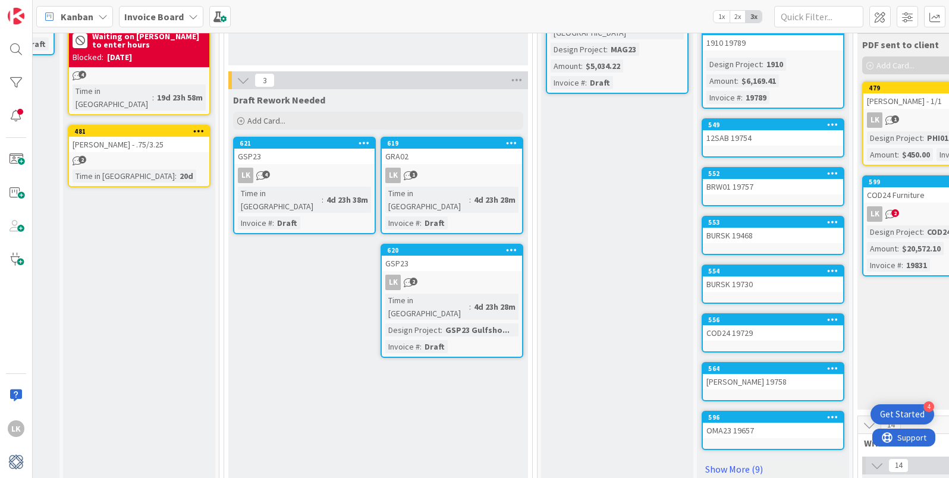
click at [412, 278] on span "2" at bounding box center [414, 282] width 8 height 8
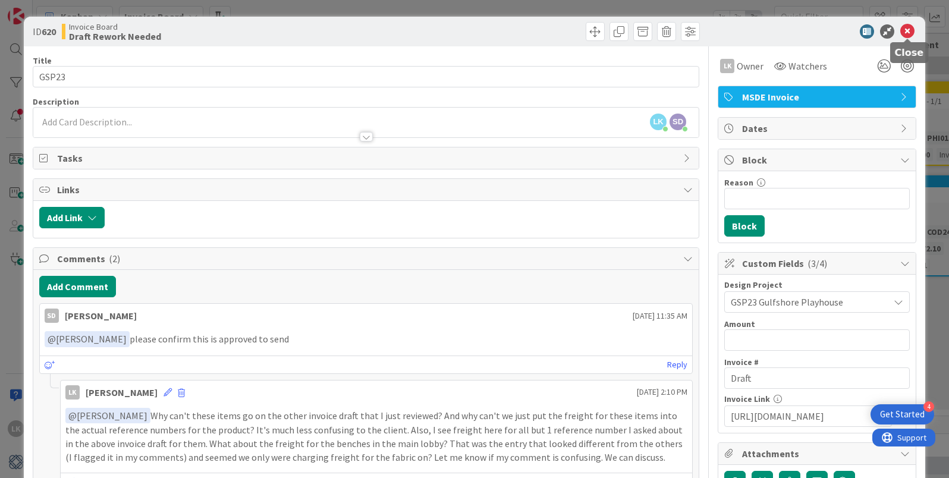
click at [908, 31] on icon at bounding box center [908, 31] width 14 height 14
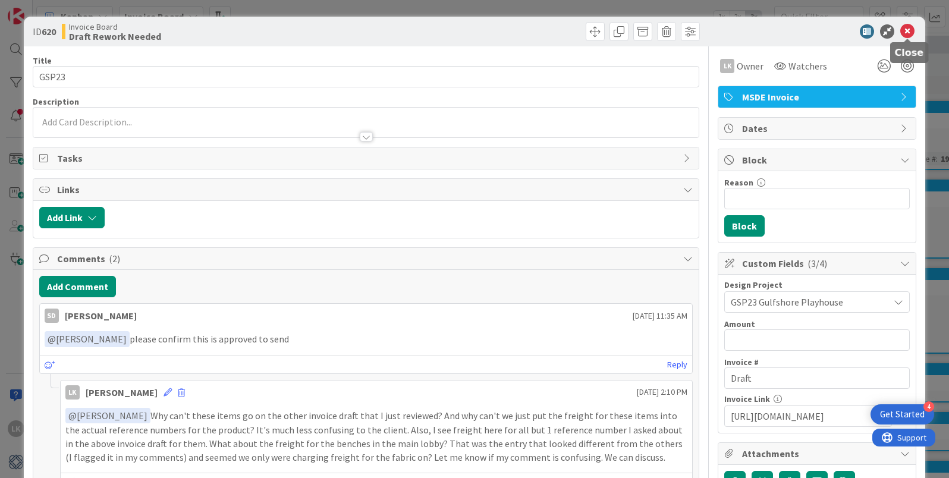
click at [908, 27] on icon at bounding box center [908, 31] width 14 height 14
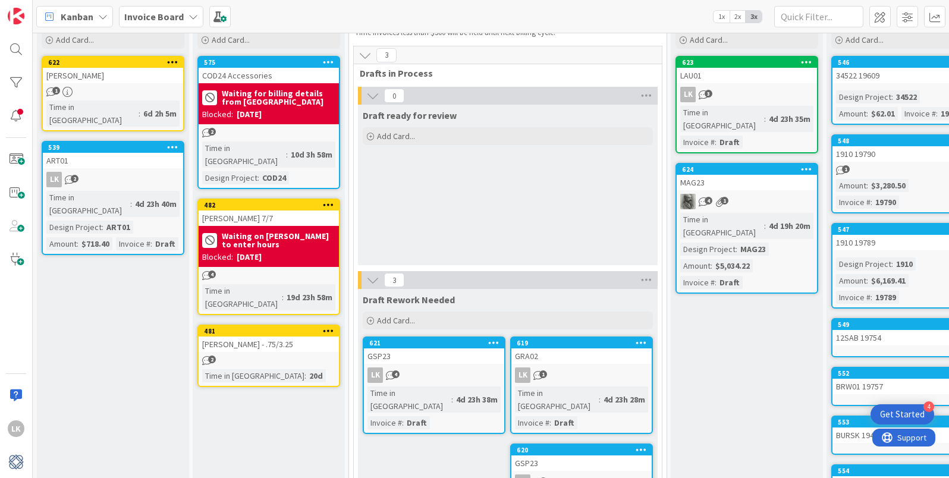
scroll to position [27, 0]
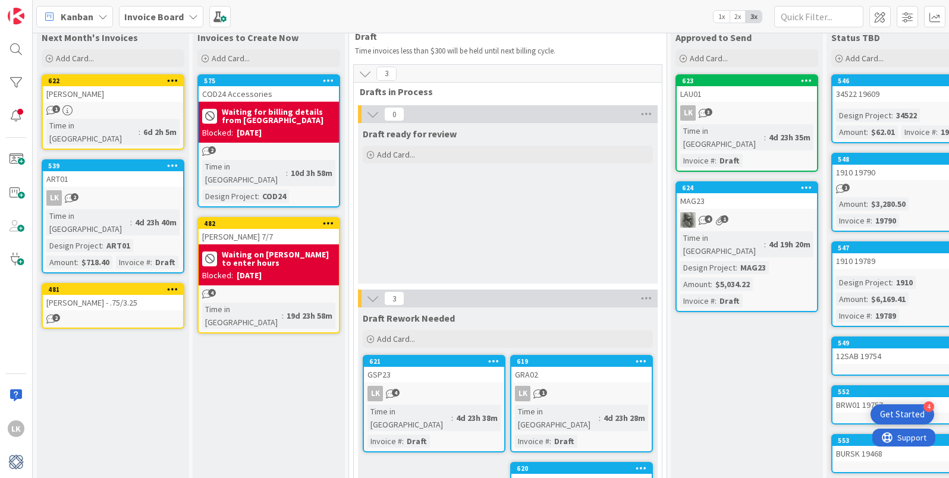
click at [171, 285] on icon at bounding box center [172, 289] width 11 height 8
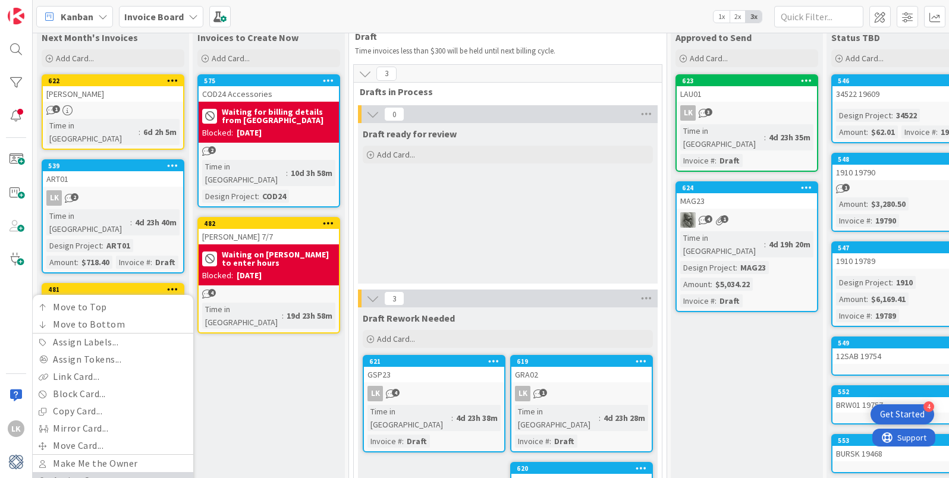
click at [136, 472] on link "Assign Owner..." at bounding box center [113, 480] width 161 height 17
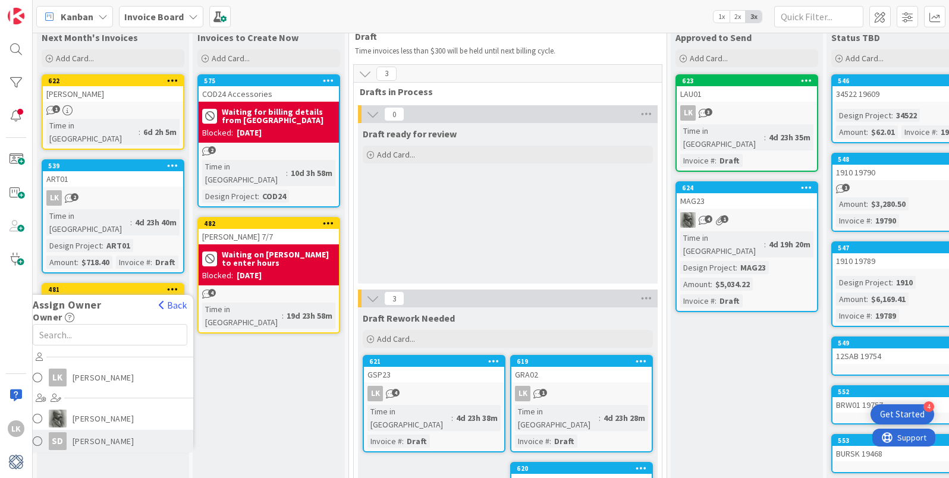
click at [117, 432] on span "Staci Davidson" at bounding box center [104, 441] width 62 height 18
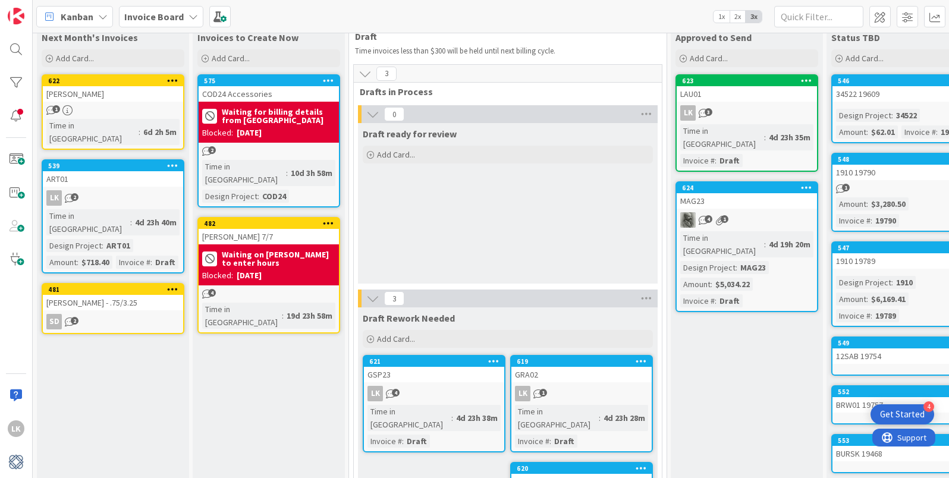
click at [805, 79] on icon at bounding box center [806, 80] width 11 height 8
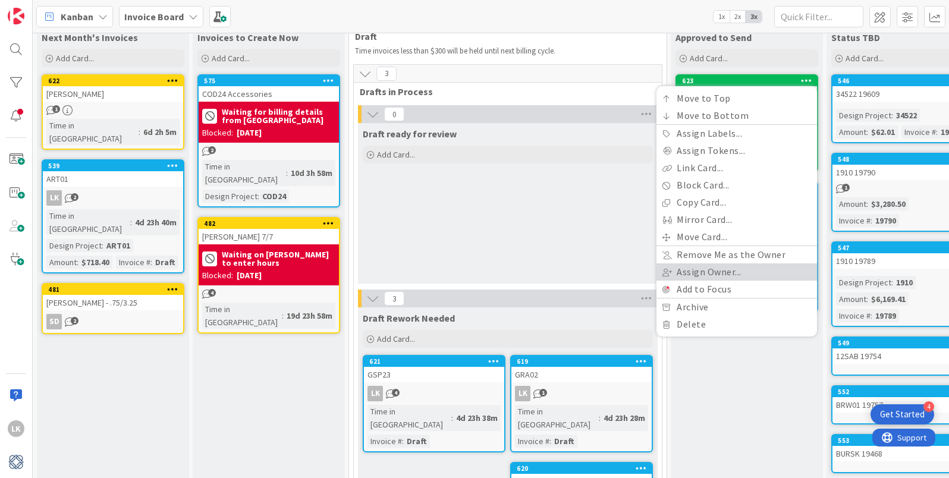
click at [739, 272] on link "Assign Owner..." at bounding box center [737, 272] width 161 height 17
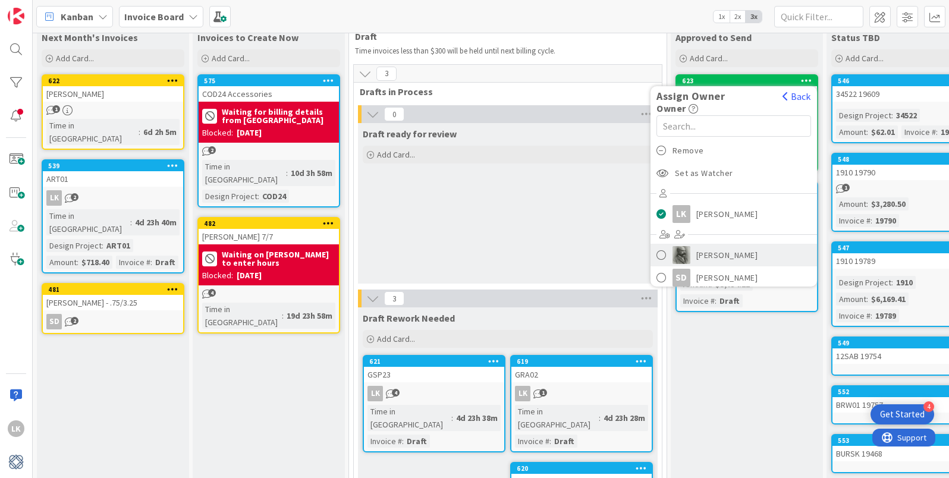
click at [736, 255] on span "[PERSON_NAME]" at bounding box center [728, 255] width 62 height 18
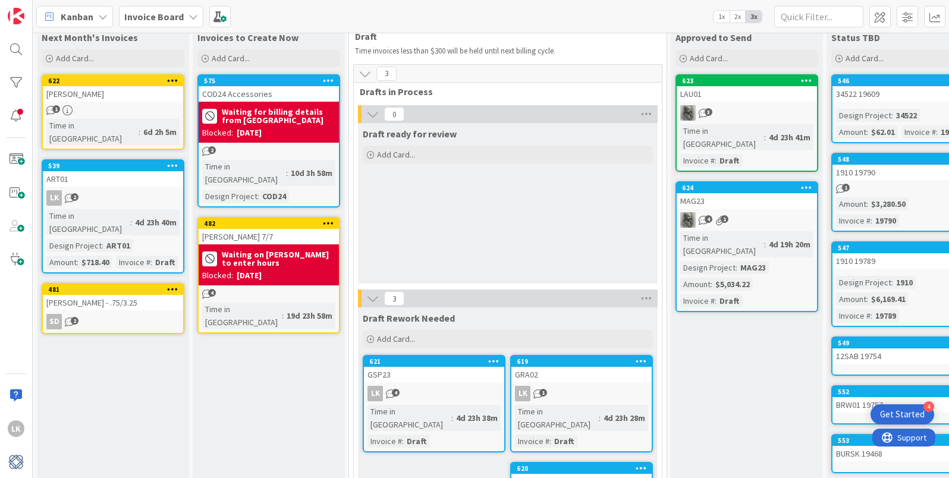
click at [804, 183] on icon at bounding box center [806, 187] width 11 height 8
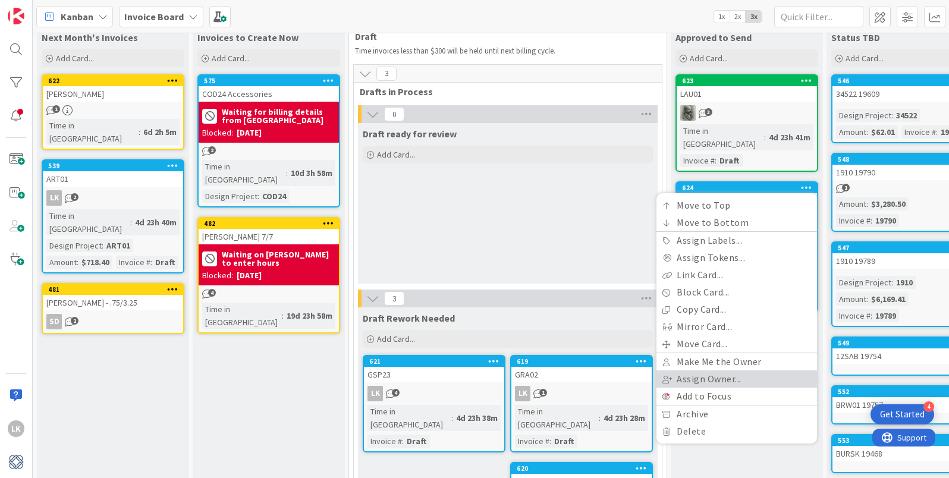
click at [756, 371] on link "Assign Owner..." at bounding box center [737, 379] width 161 height 17
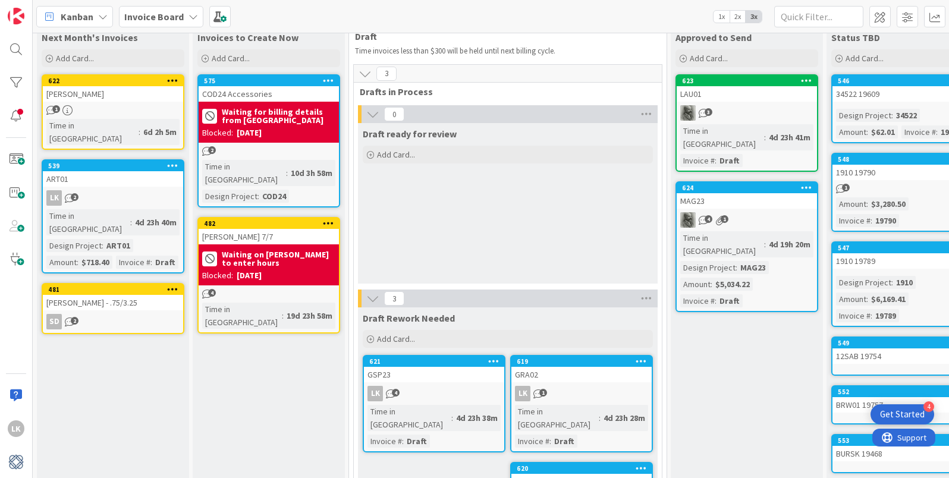
click at [495, 362] on icon at bounding box center [493, 361] width 11 height 8
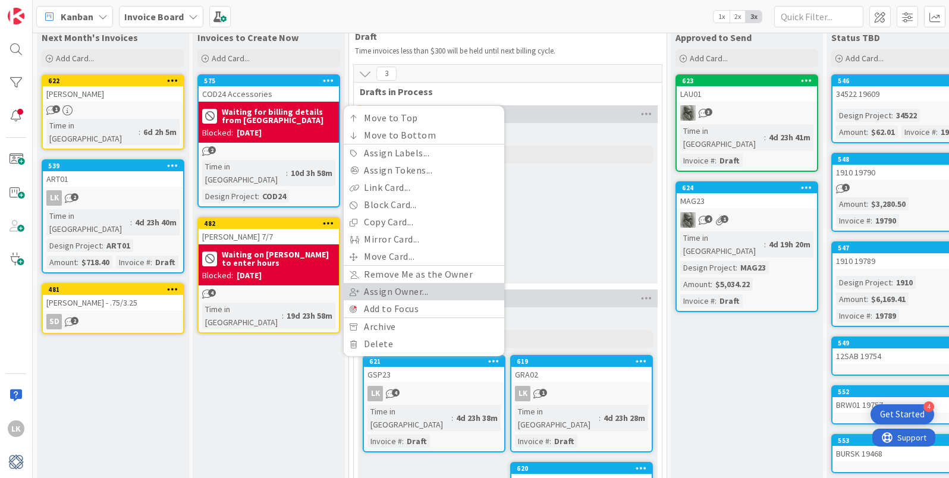
click at [468, 291] on link "Assign Owner..." at bounding box center [424, 291] width 161 height 17
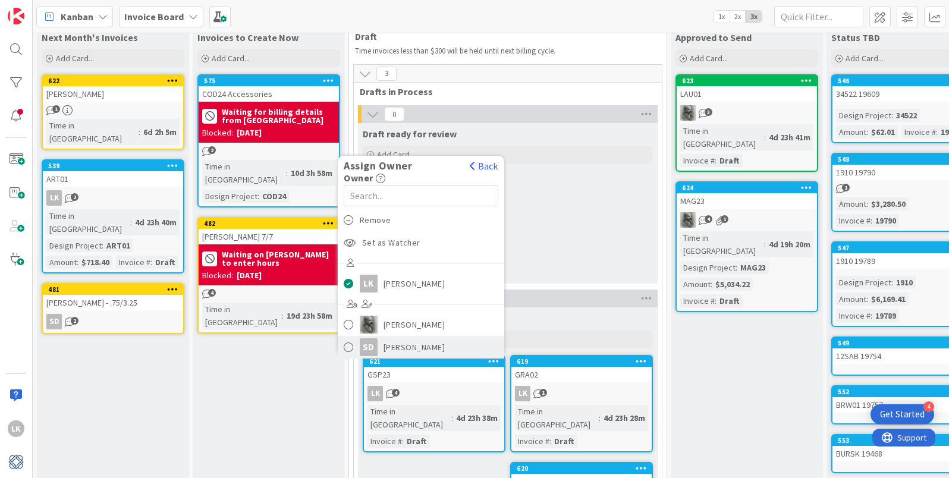
click at [434, 346] on span "Staci Davidson" at bounding box center [415, 347] width 62 height 18
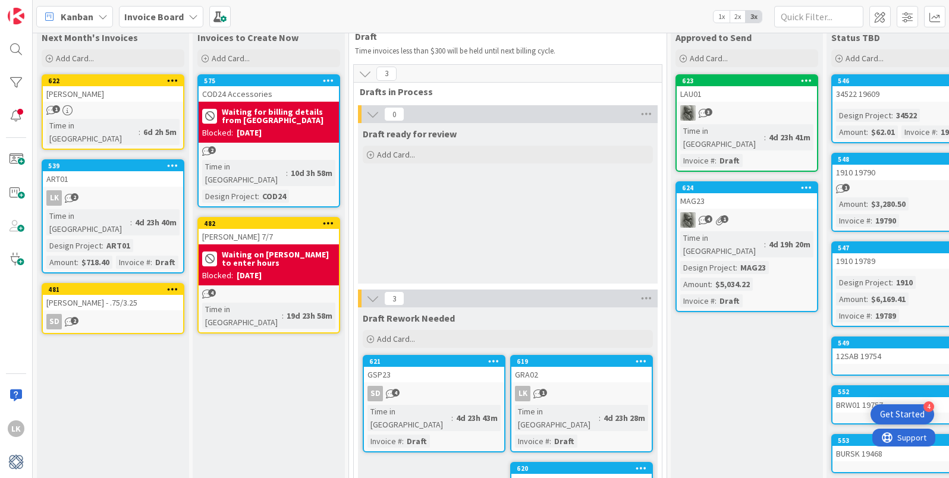
click at [638, 361] on icon at bounding box center [641, 361] width 11 height 8
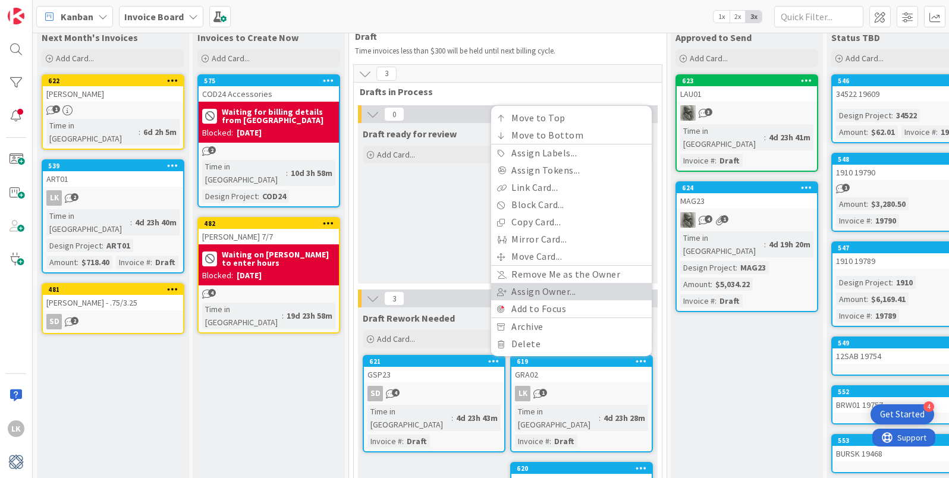
click at [622, 288] on link "Assign Owner..." at bounding box center [571, 291] width 161 height 17
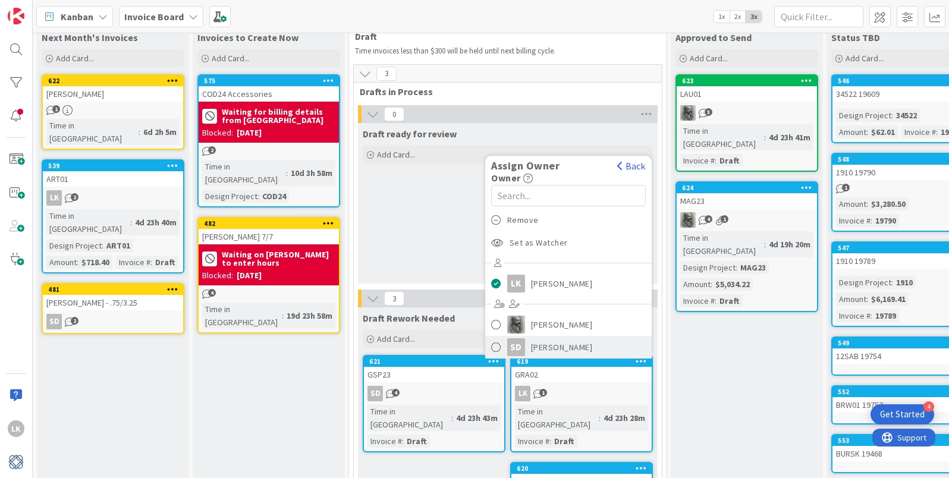
click at [595, 343] on link "SD Staci Davidson" at bounding box center [568, 347] width 167 height 23
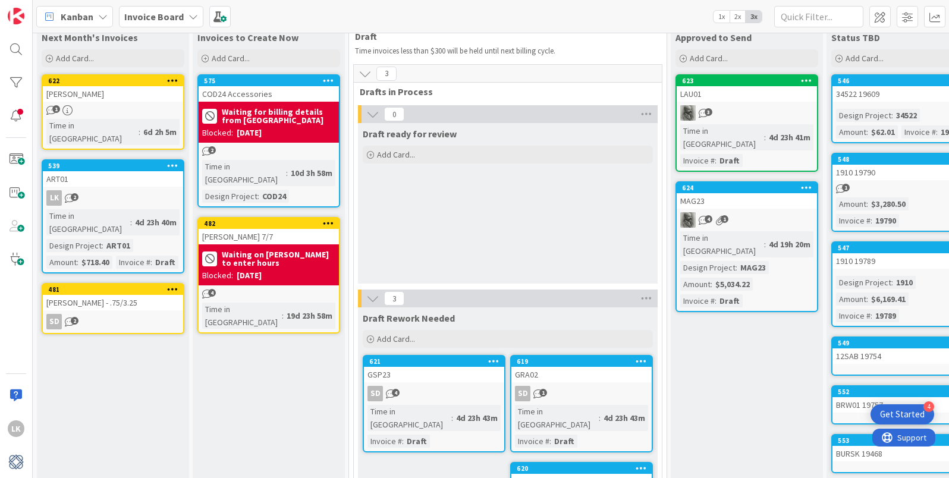
click at [641, 464] on icon at bounding box center [641, 468] width 11 height 8
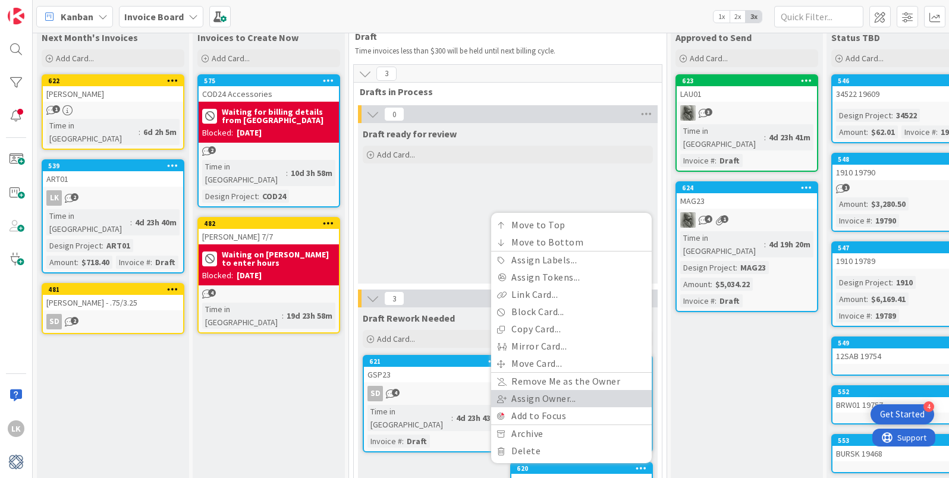
click at [622, 390] on link "Assign Owner..." at bounding box center [571, 398] width 161 height 17
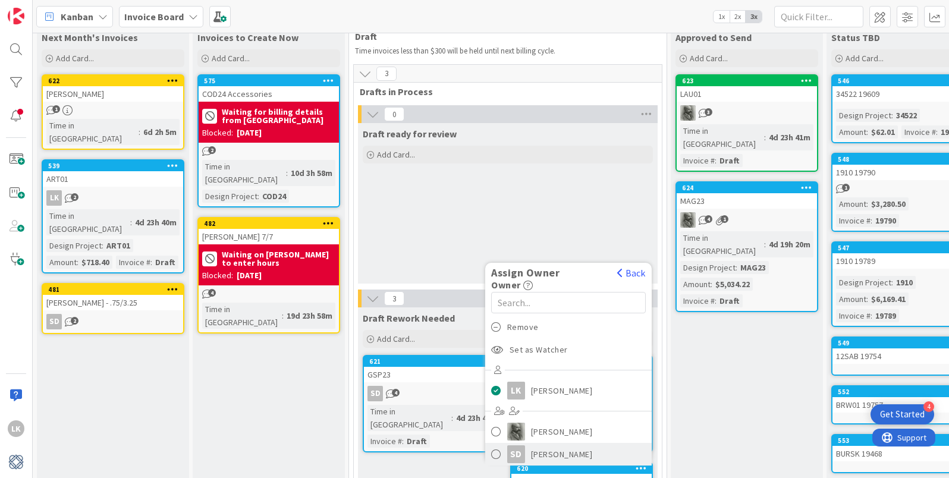
click at [546, 446] on span "Staci Davidson" at bounding box center [562, 455] width 62 height 18
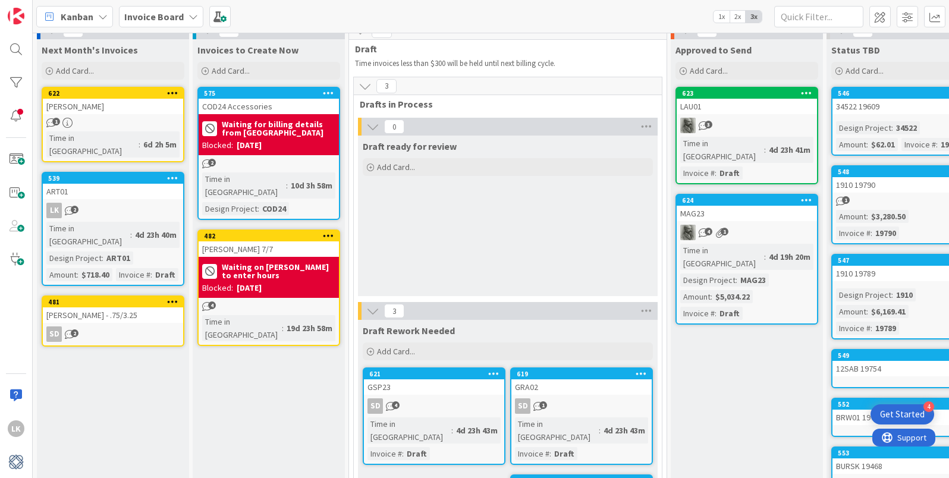
scroll to position [0, 0]
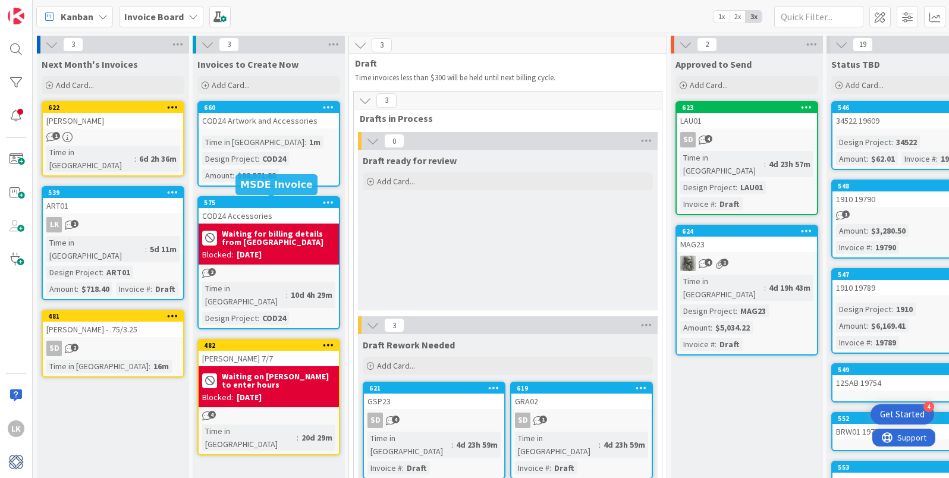
click at [271, 203] on div "575" at bounding box center [271, 203] width 135 height 8
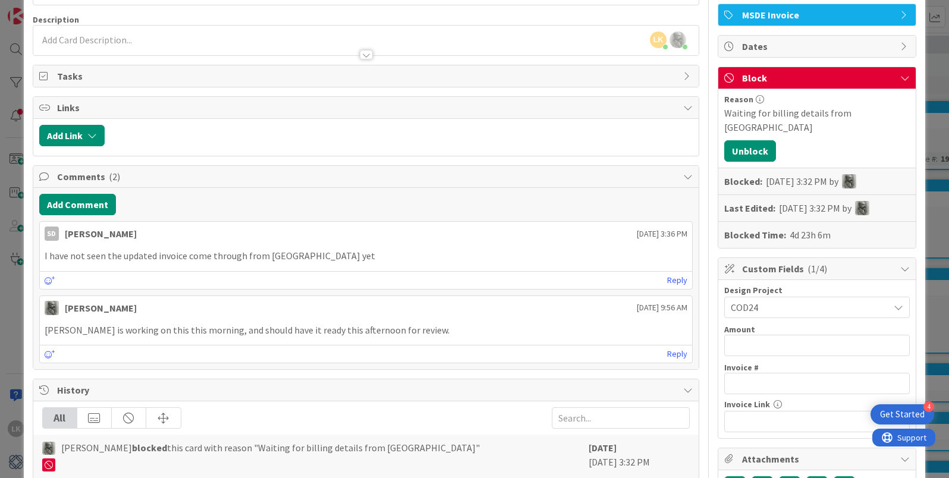
scroll to position [80, 0]
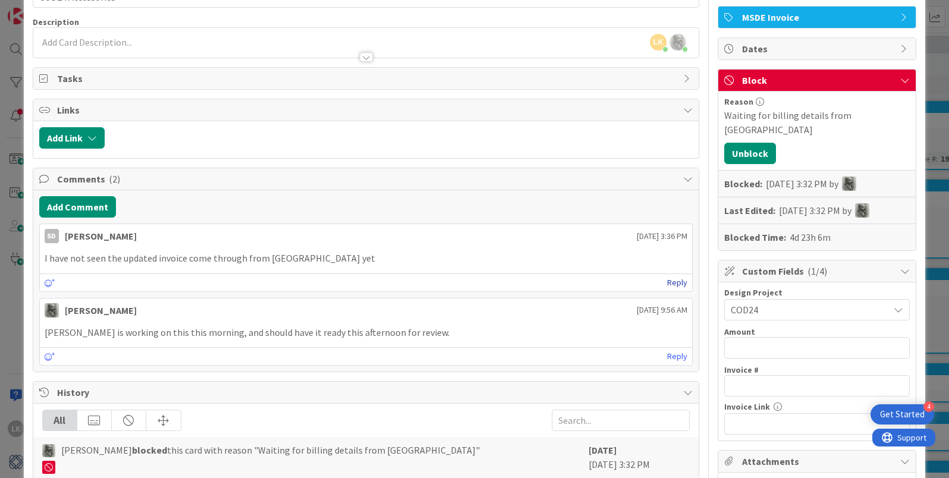
click at [679, 283] on link "Reply" at bounding box center [677, 282] width 20 height 15
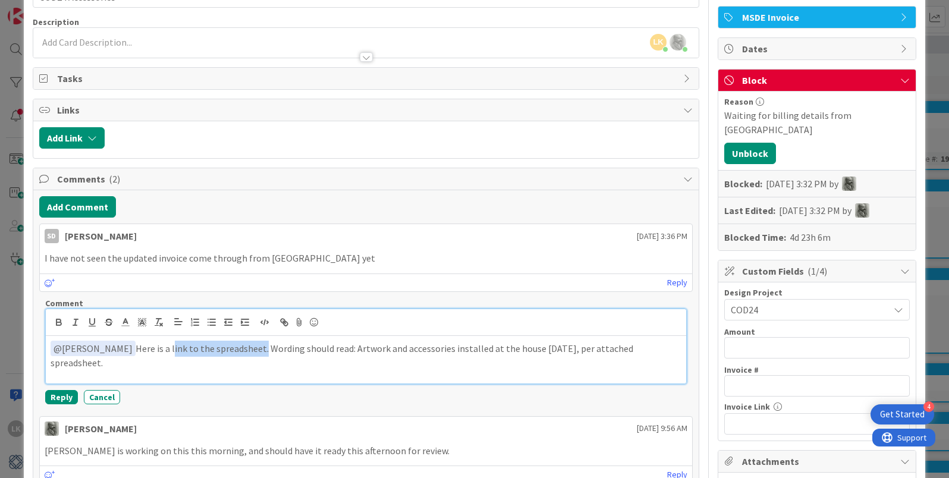
drag, startPoint x: 251, startPoint y: 349, endPoint x: 161, endPoint y: 348, distance: 90.4
click at [161, 348] on p "﻿ @ Staci Davidson ﻿ Here is a link to the spreadsheet. Wording should read: Ar…" at bounding box center [366, 355] width 631 height 29
click at [286, 320] on icon "button" at bounding box center [284, 322] width 11 height 11
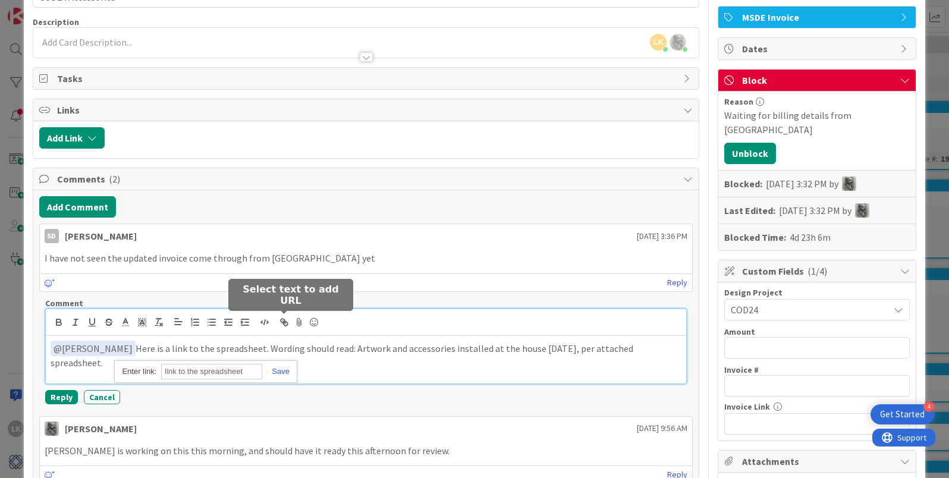
paste input "https://docs.google.com/spreadsheets/d/1rhjOztlFgzpT7CoVtOKkPgf53GT3AEjA0sphHhd…"
type input "https://docs.google.com/spreadsheets/d/1rhjOztlFgzpT7CoVtOKkPgf53GT3AEjA0sphHhd…"
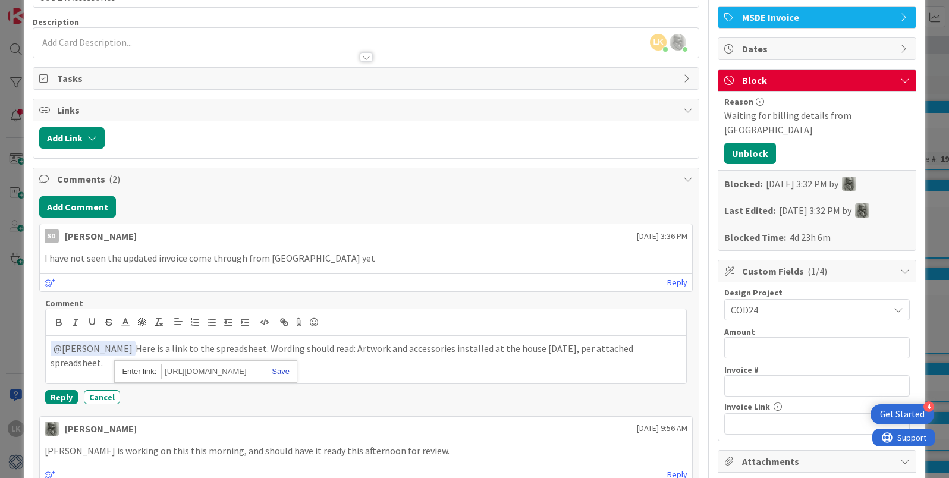
click at [284, 372] on link at bounding box center [275, 371] width 27 height 9
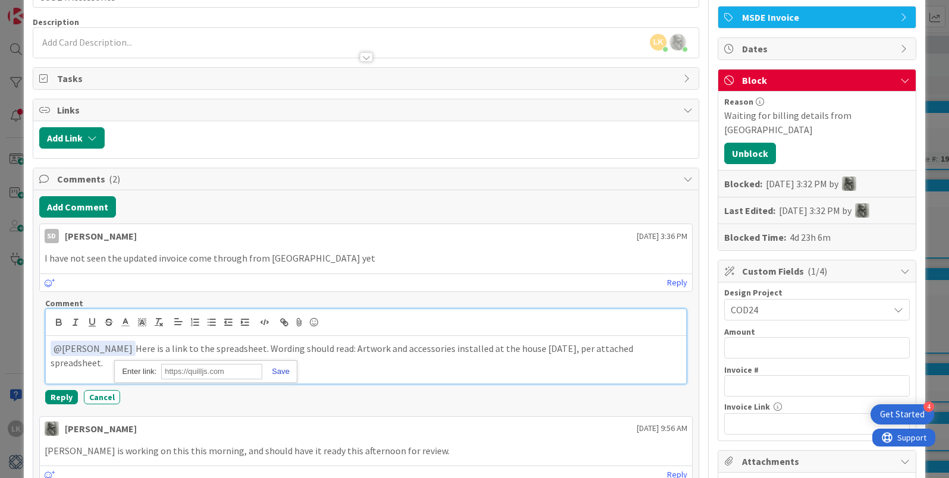
scroll to position [0, 0]
click at [671, 347] on p "﻿ @ Staci Davidson ﻿ Here is a link to the spreadsheet . Wording should read: A…" at bounding box center [366, 355] width 631 height 29
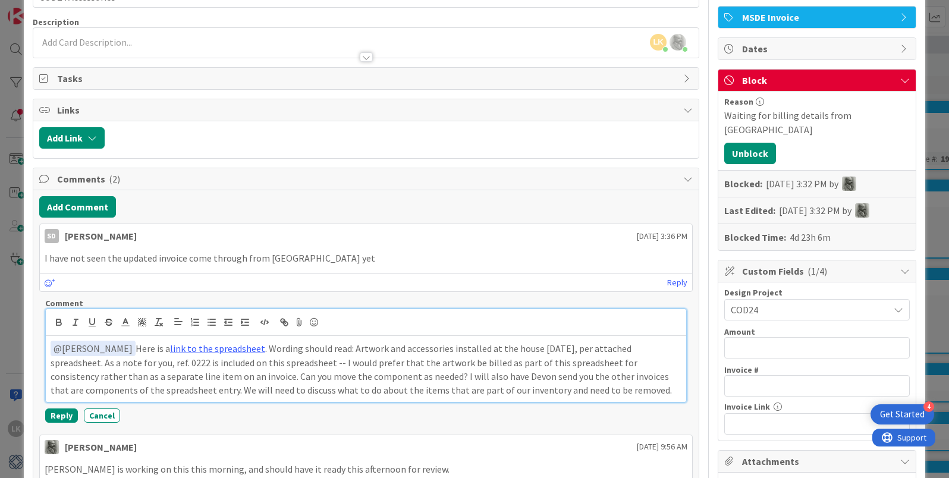
click at [145, 378] on p "﻿ @ Staci Davidson ﻿ Here is a link to the spreadsheet . Wording should read: A…" at bounding box center [366, 369] width 631 height 57
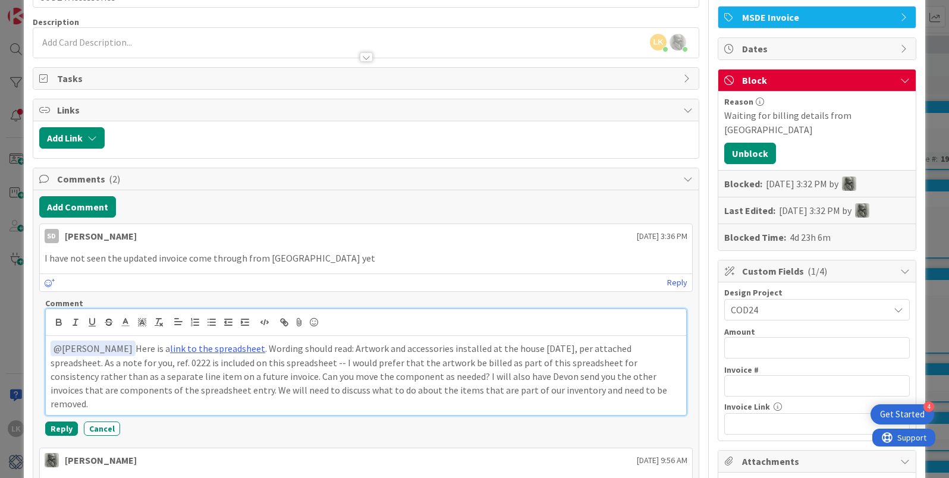
click at [564, 380] on p "﻿ @ Staci Davidson ﻿ Here is a link to the spreadsheet . Wording should read: A…" at bounding box center [366, 376] width 631 height 70
click at [62, 422] on button "Reply" at bounding box center [61, 429] width 33 height 14
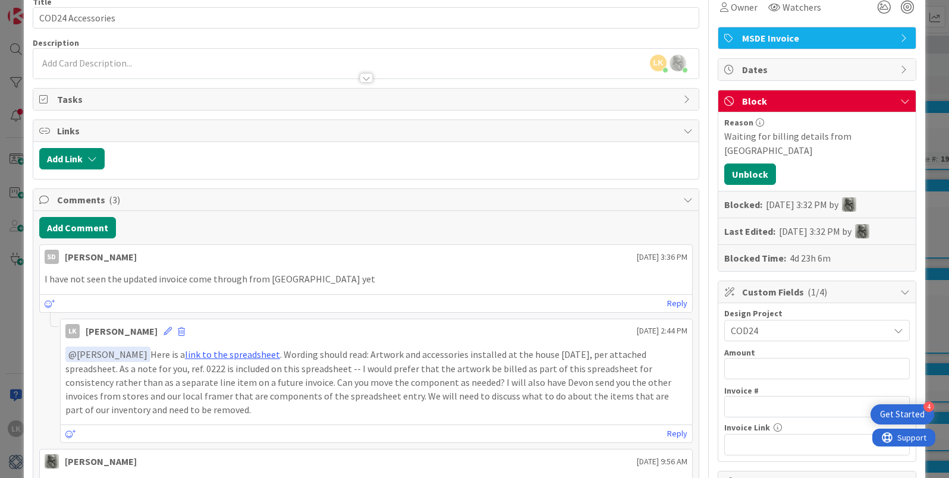
scroll to position [43, 0]
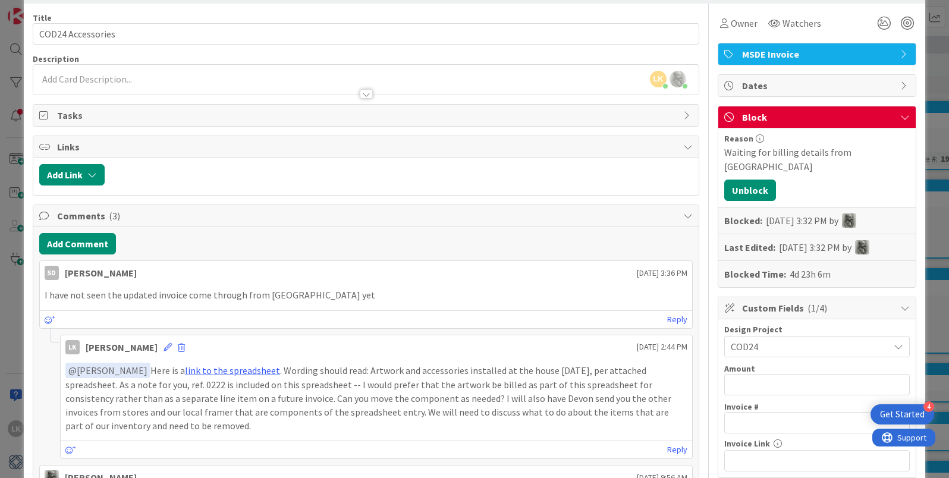
click at [877, 155] on div "Waiting for billing details from [GEOGRAPHIC_DATA]" at bounding box center [818, 159] width 186 height 29
click at [741, 180] on button "Unblock" at bounding box center [751, 190] width 52 height 21
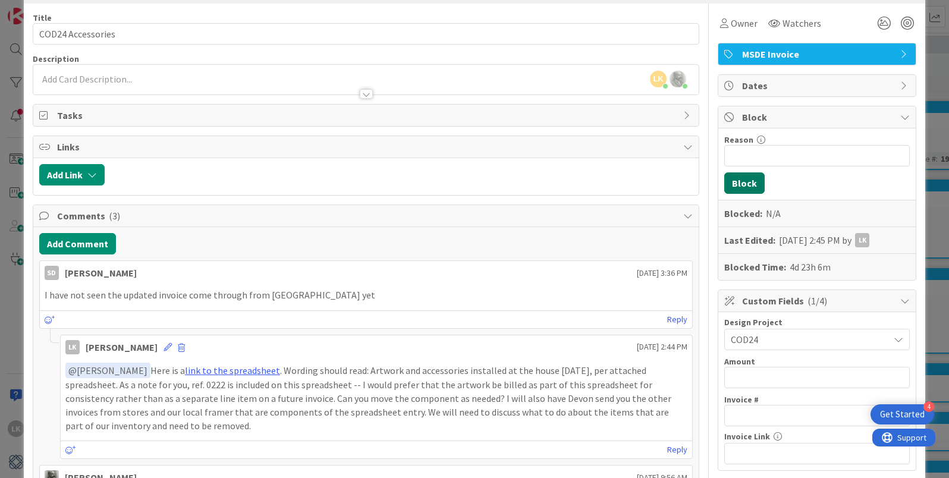
scroll to position [0, 0]
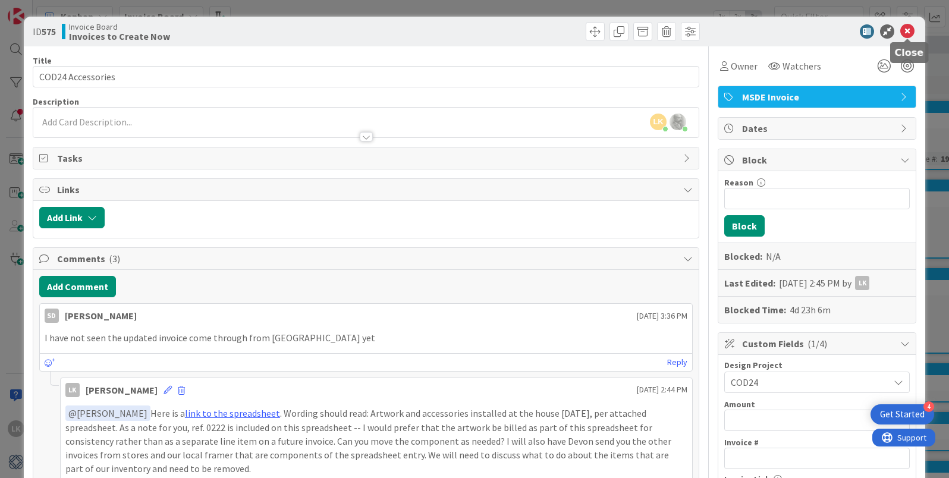
click at [910, 30] on icon at bounding box center [908, 31] width 14 height 14
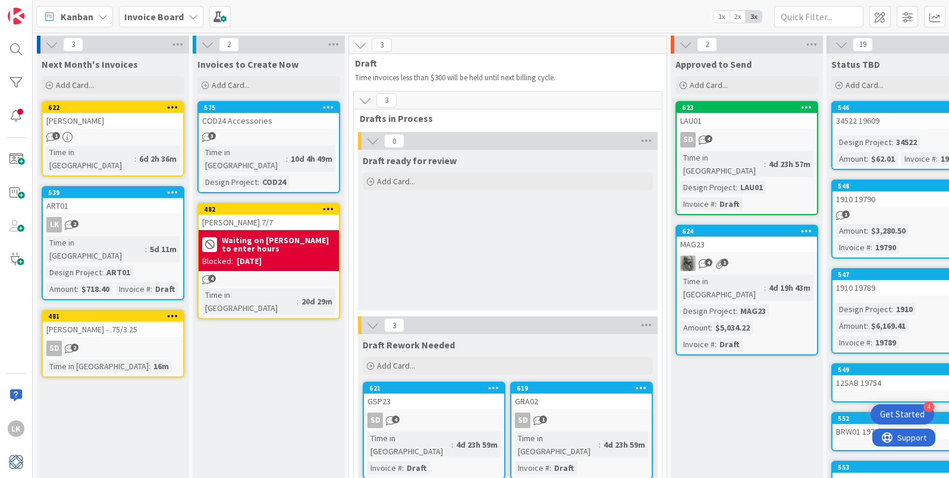
click at [330, 109] on icon at bounding box center [328, 107] width 11 height 8
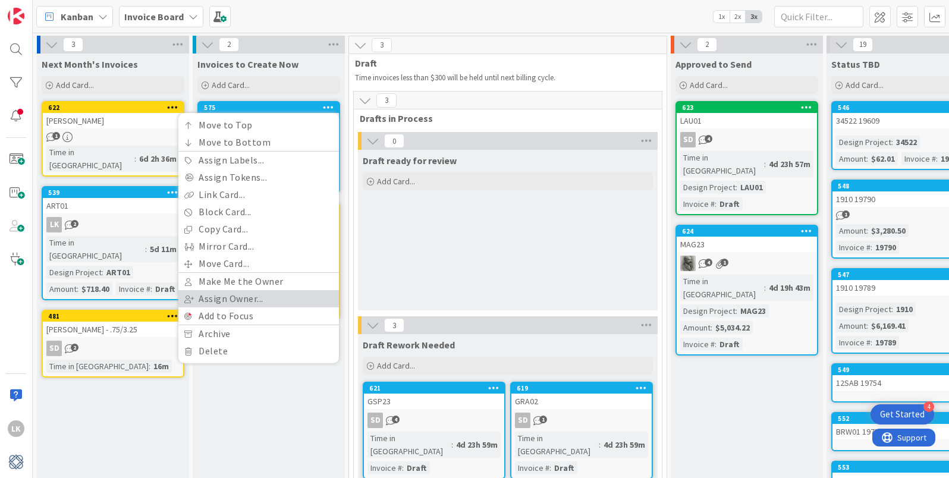
click at [264, 295] on link "Assign Owner..." at bounding box center [258, 298] width 161 height 17
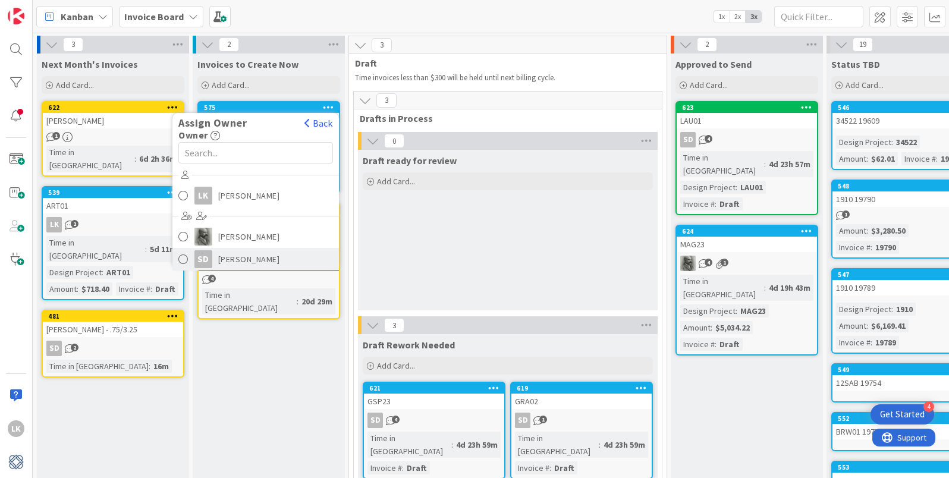
click at [250, 260] on span "Staci Davidson" at bounding box center [249, 259] width 62 height 18
